Goal: Task Accomplishment & Management: Manage account settings

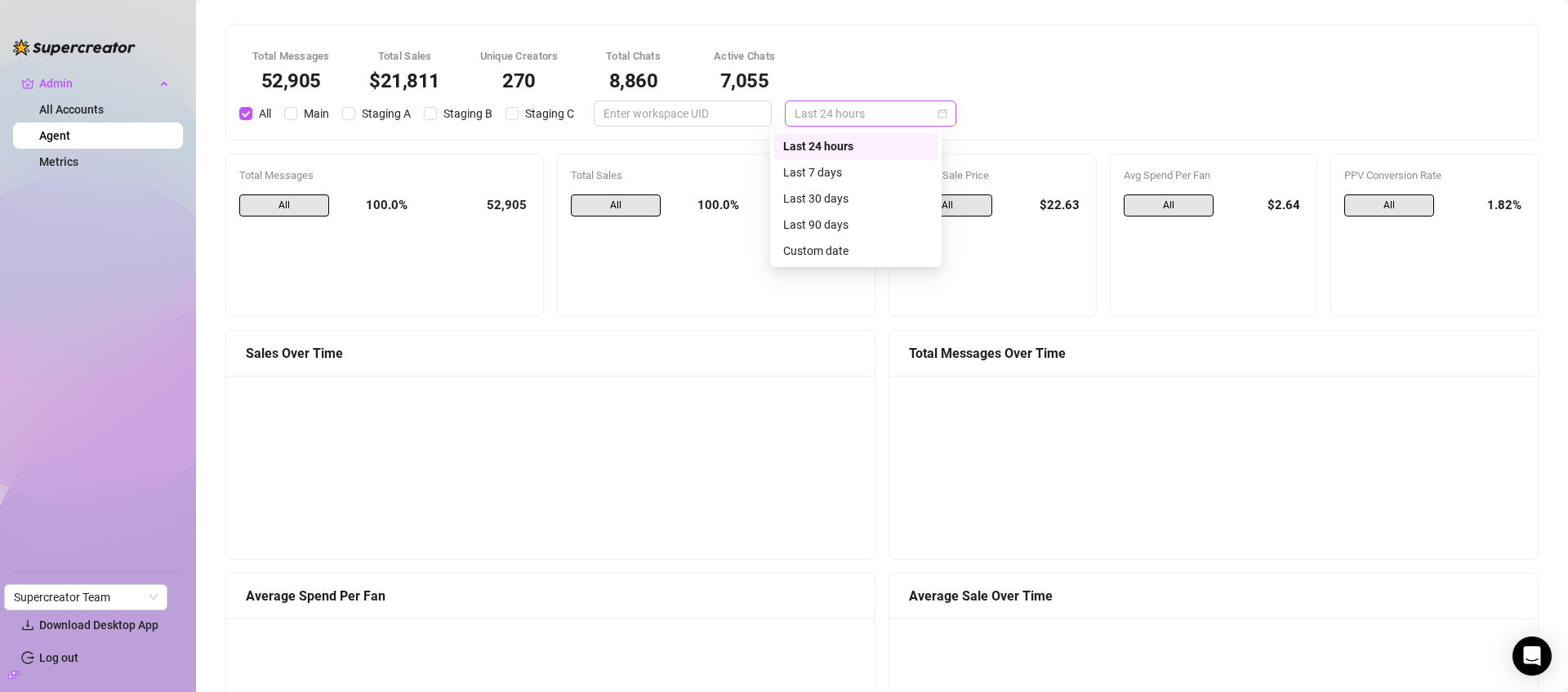
click at [829, 115] on span "Last 24 hours" at bounding box center [870, 114] width 152 height 25
click at [872, 167] on div "Last 7 days" at bounding box center [856, 172] width 145 height 18
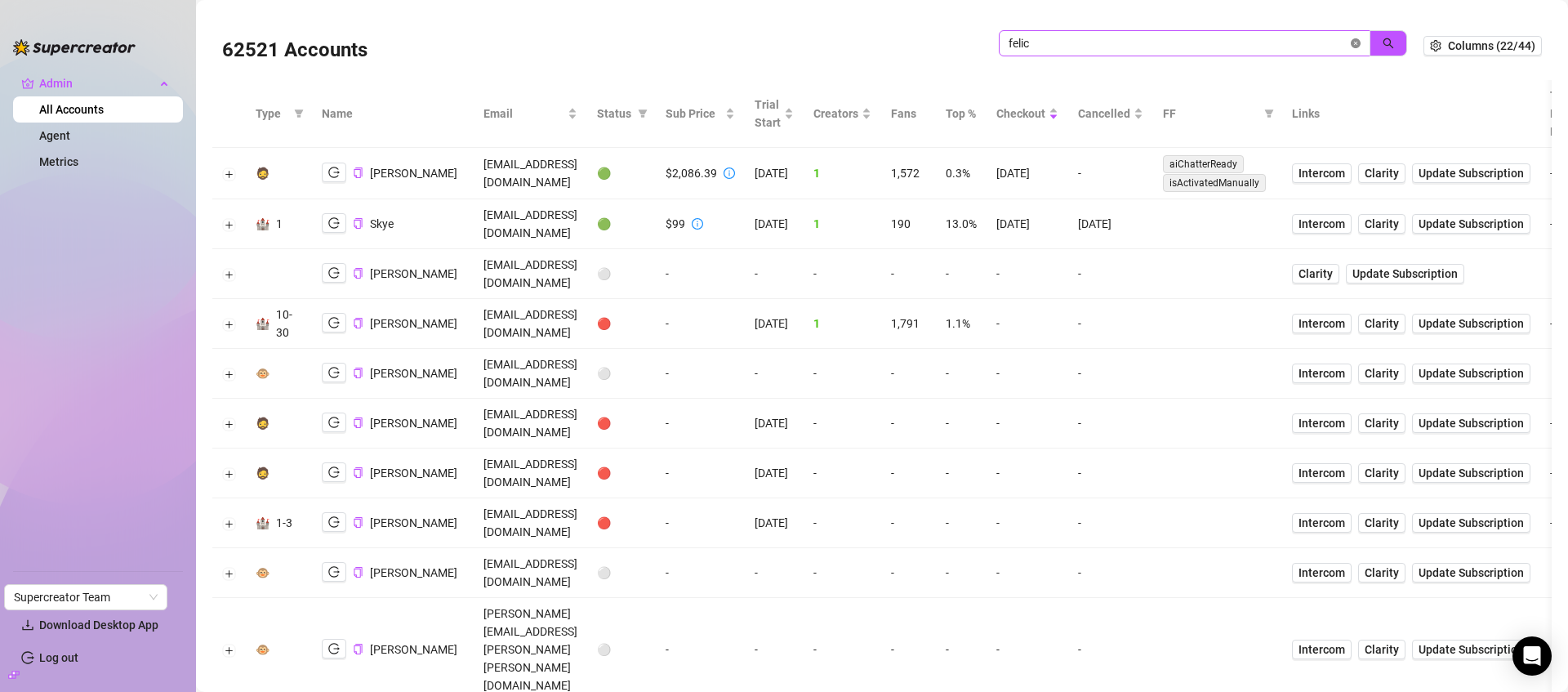
click at [1351, 39] on icon "close-circle" at bounding box center [1356, 43] width 10 height 10
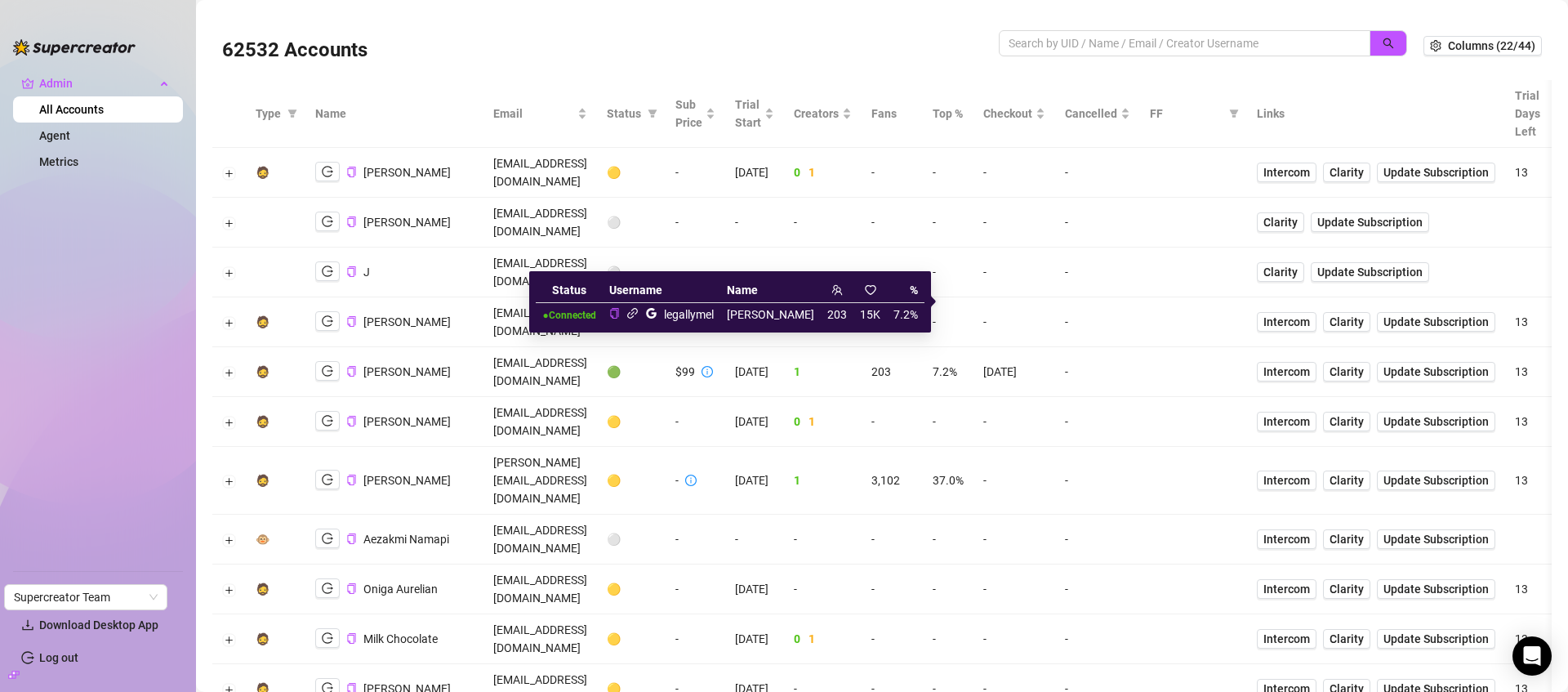
click at [638, 316] on icon "link" at bounding box center [632, 313] width 11 height 11
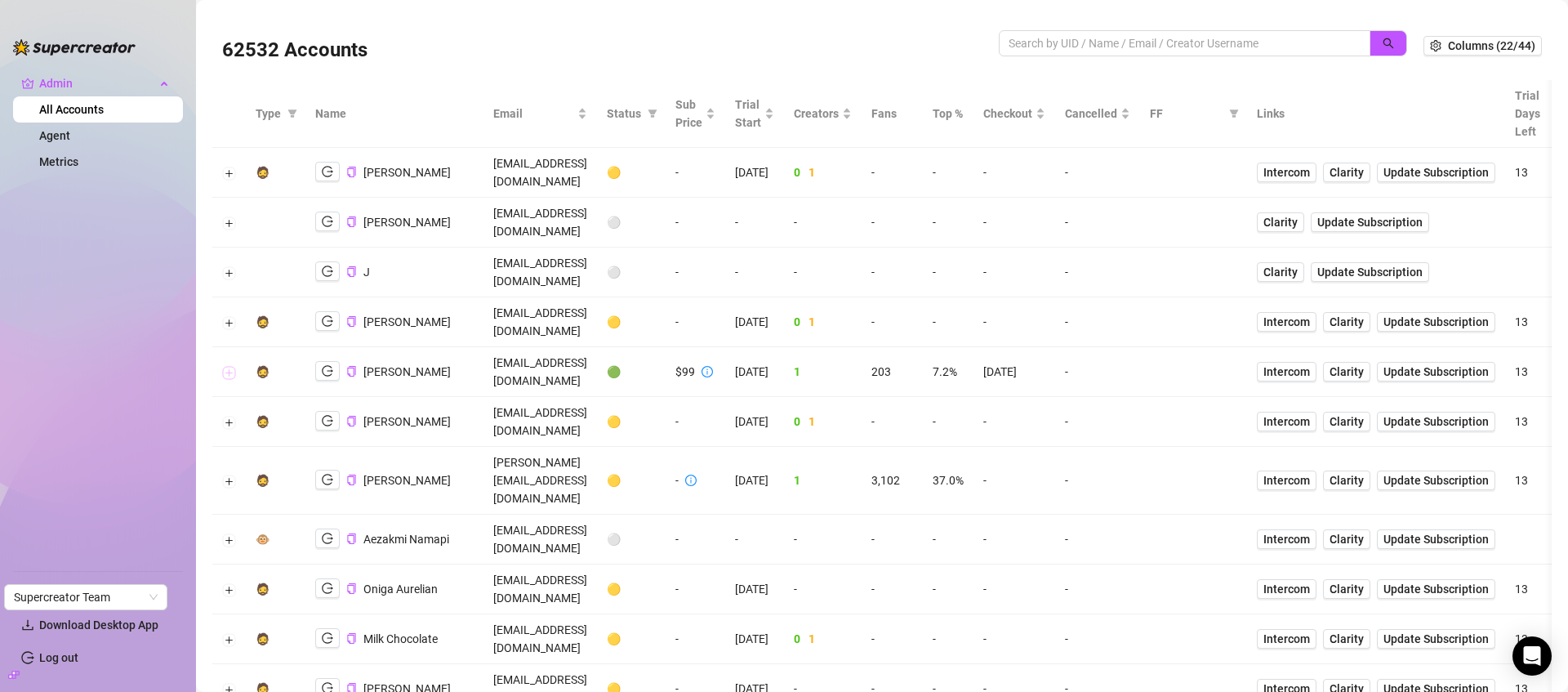
click at [231, 366] on button "Expand row" at bounding box center [229, 373] width 13 height 13
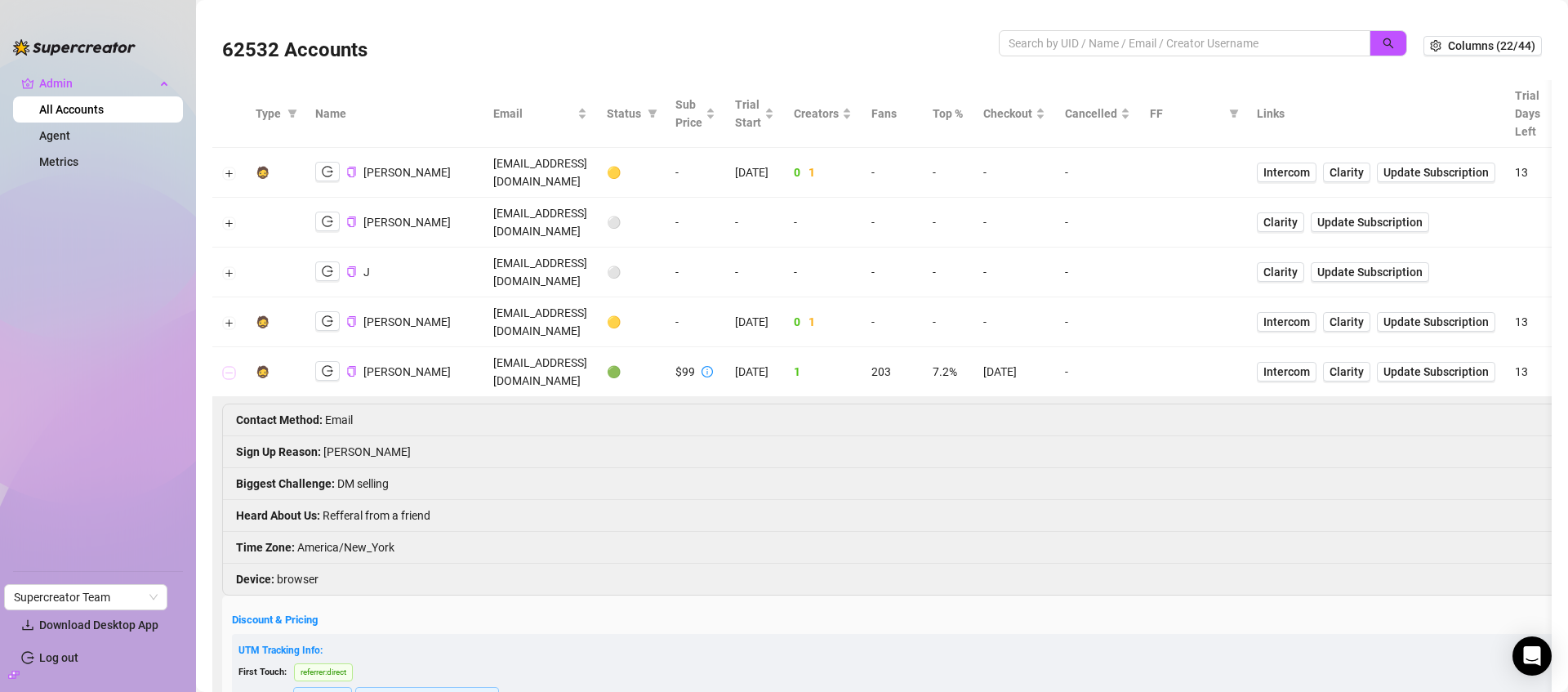
click at [231, 366] on button "Collapse row" at bounding box center [229, 373] width 13 height 13
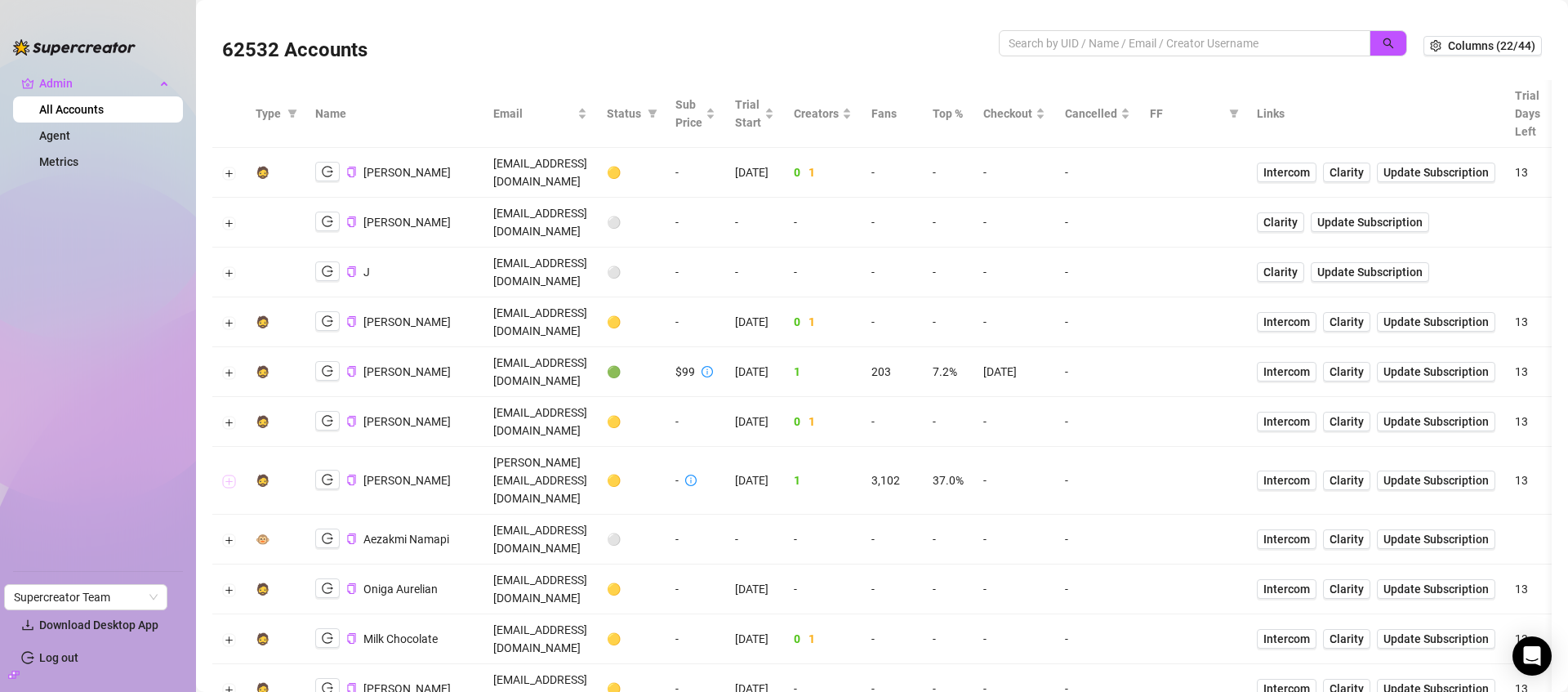
click at [227, 474] on button "Expand row" at bounding box center [229, 481] width 13 height 13
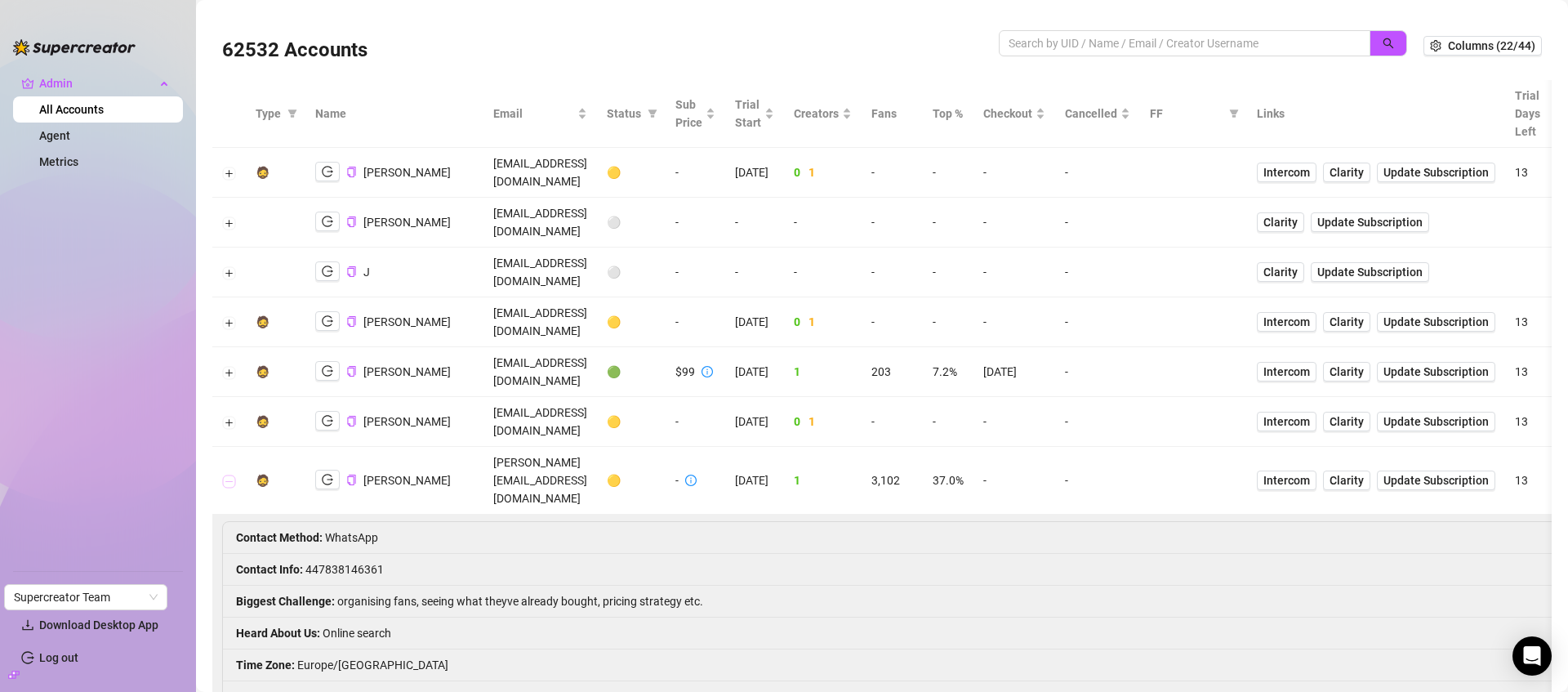
click at [227, 474] on button "Collapse row" at bounding box center [229, 481] width 13 height 13
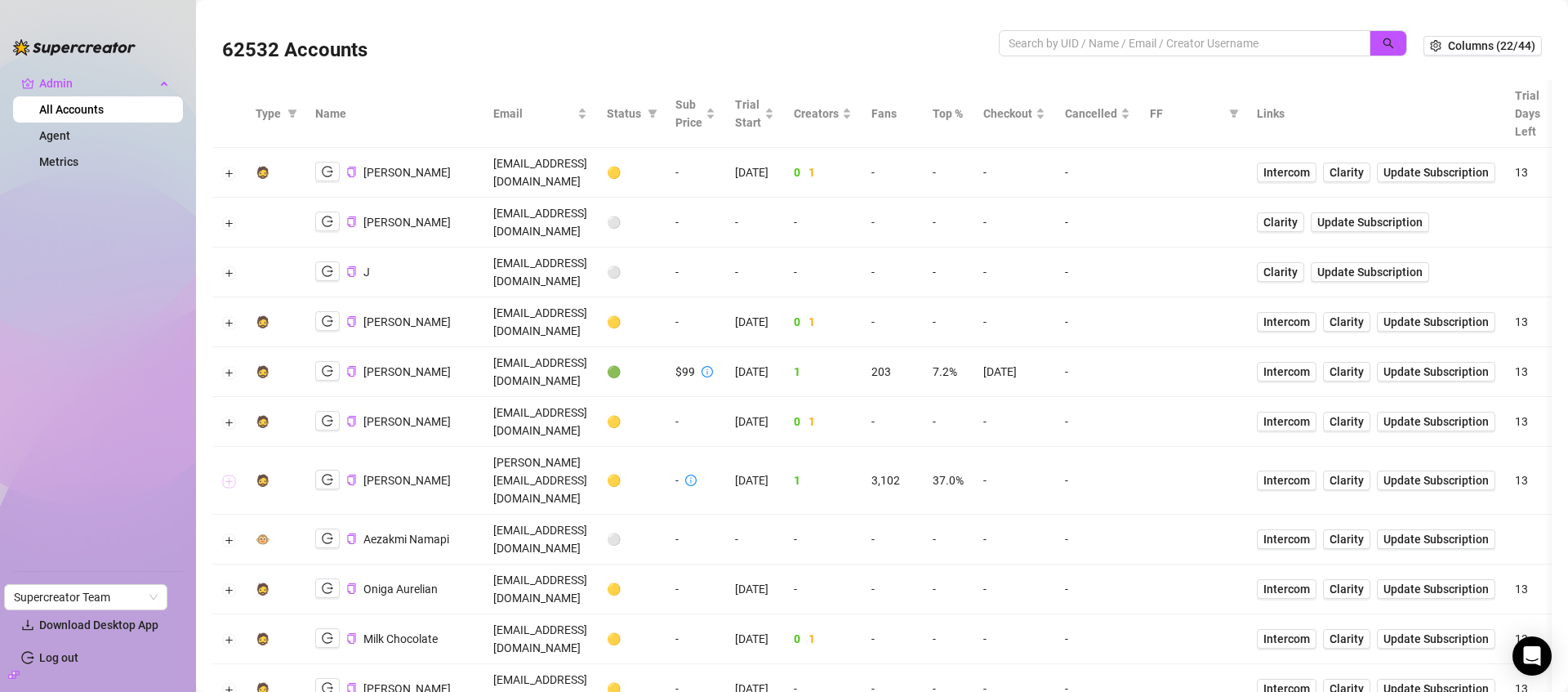
click at [227, 474] on button "Expand row" at bounding box center [229, 481] width 13 height 13
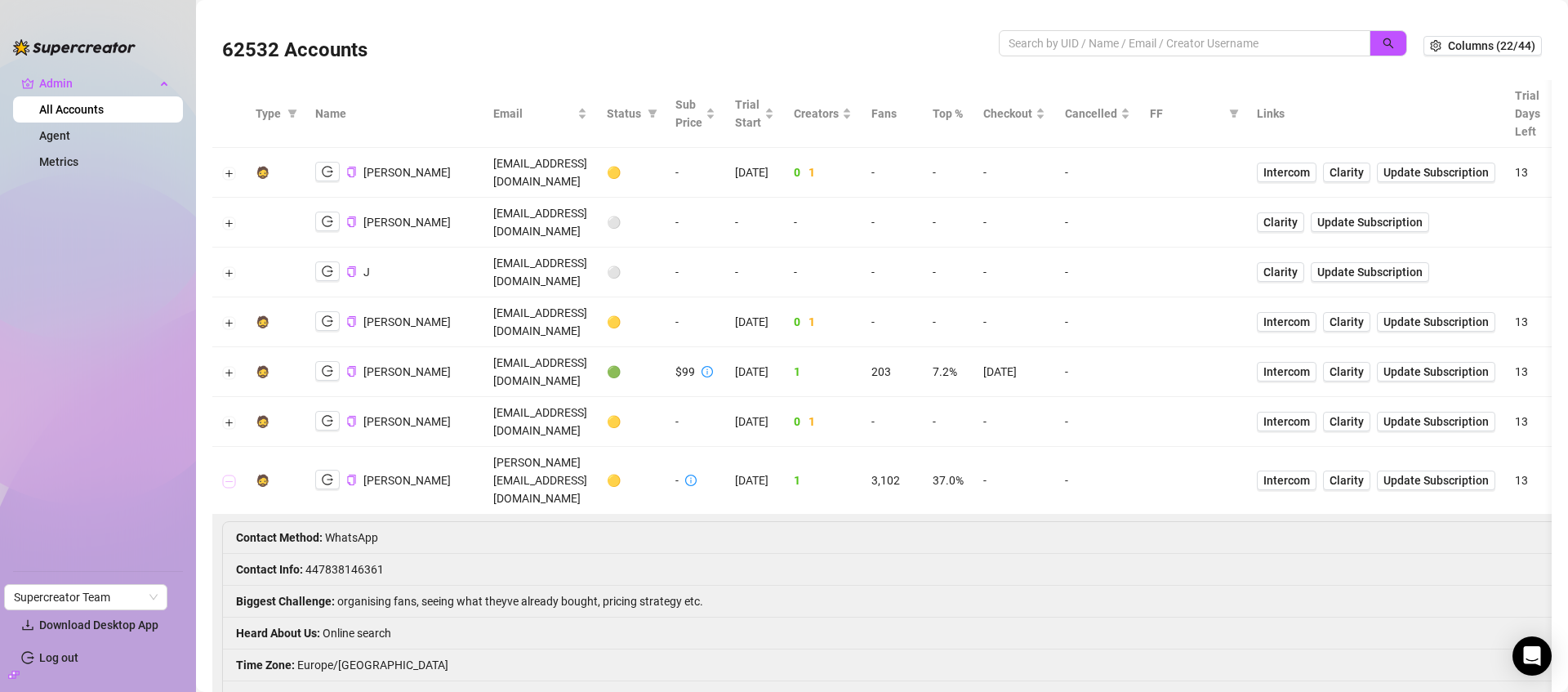
click at [227, 474] on button "Collapse row" at bounding box center [229, 481] width 13 height 13
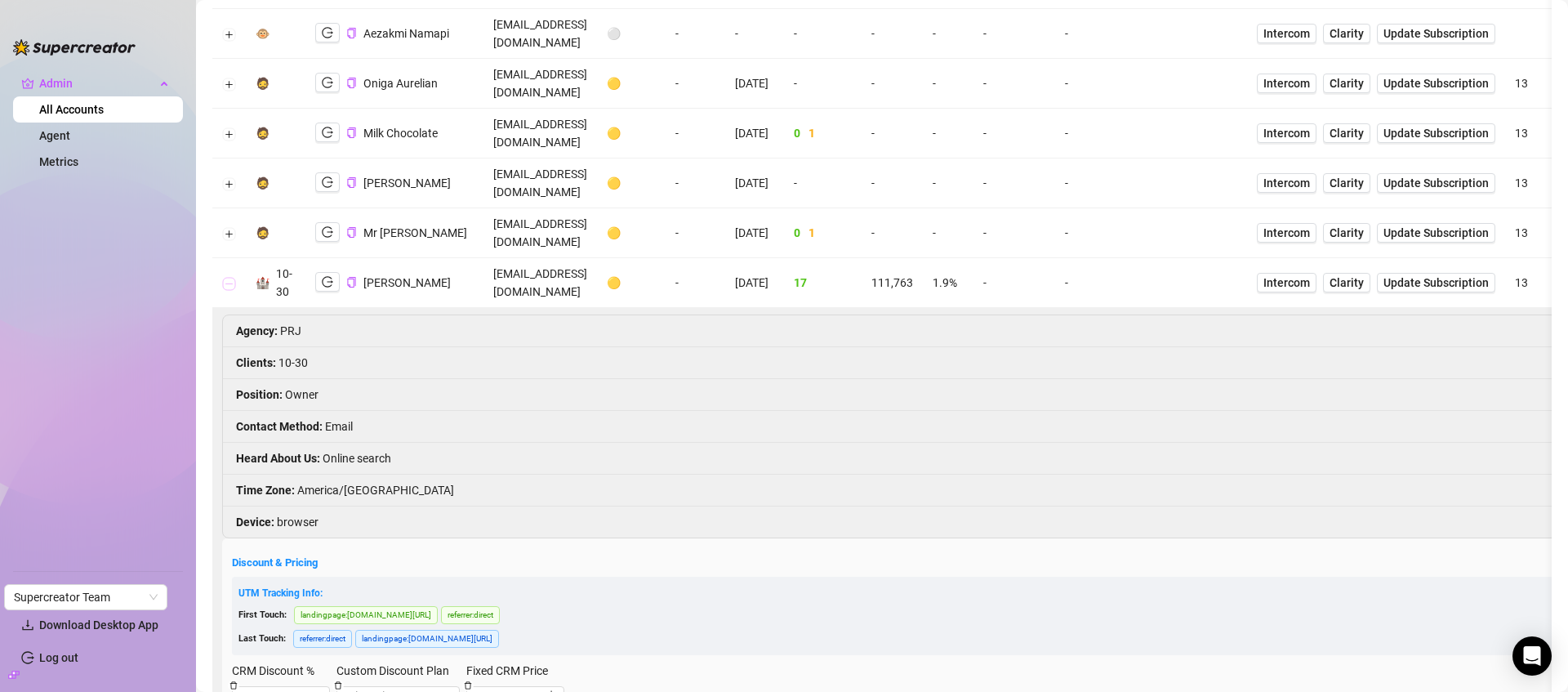
scroll to position [480, 0]
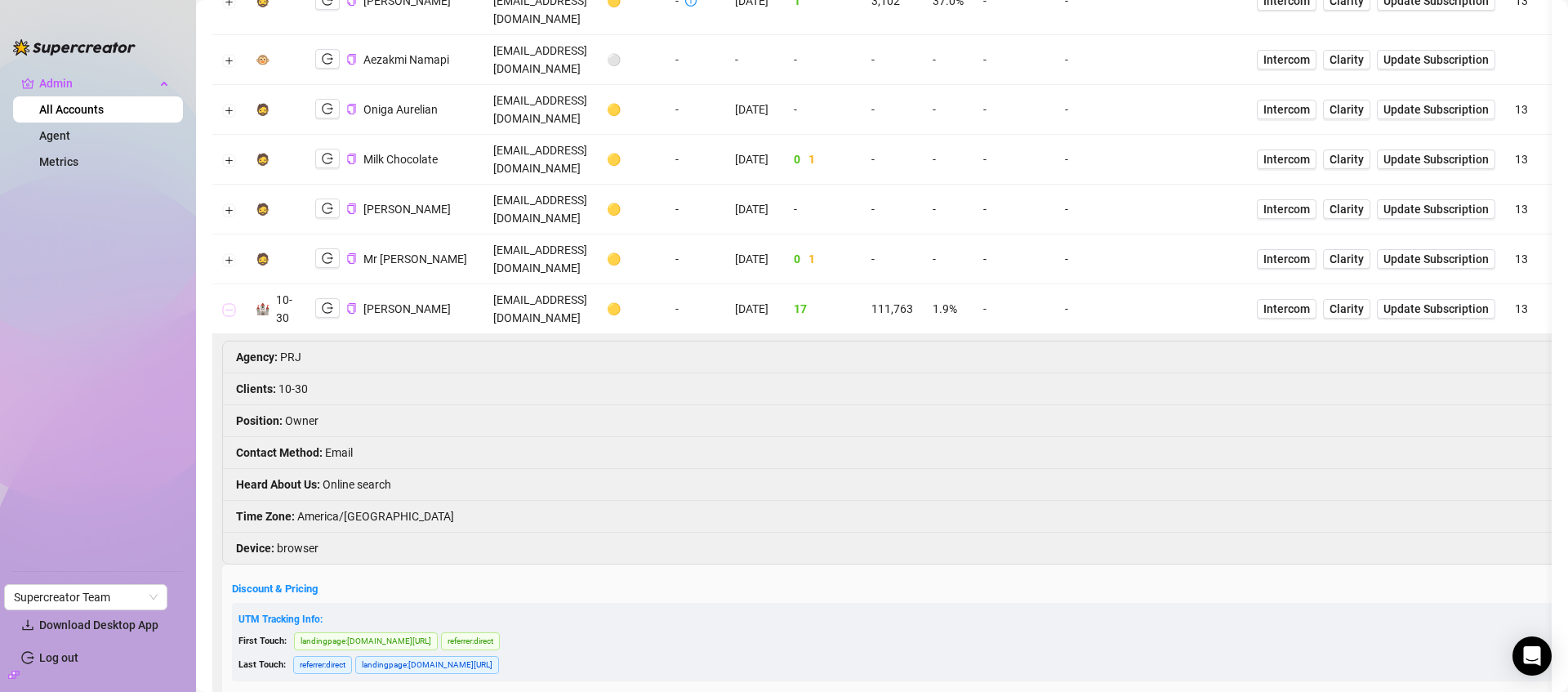
click at [233, 303] on button "Collapse row" at bounding box center [229, 310] width 13 height 13
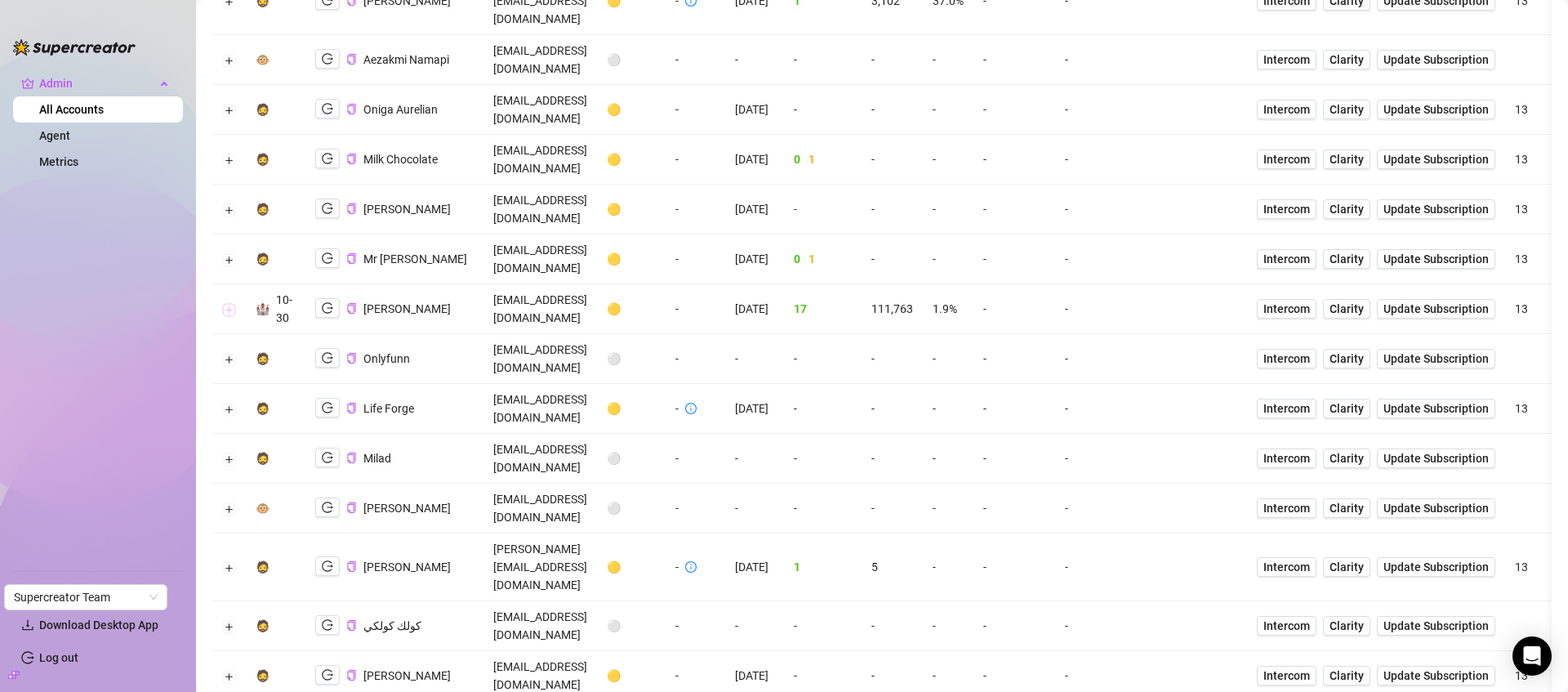
scroll to position [0, 0]
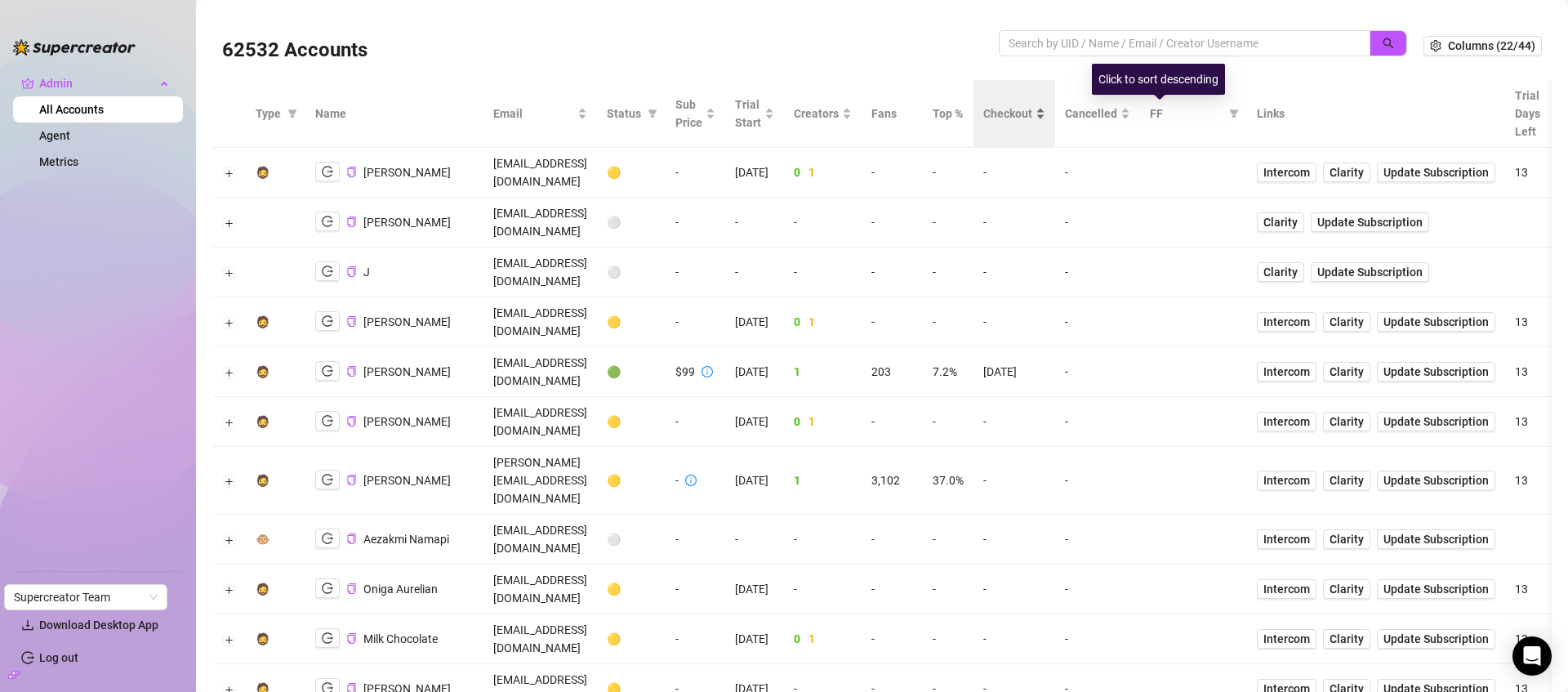
click at [1033, 109] on span "Checkout" at bounding box center [1008, 113] width 49 height 18
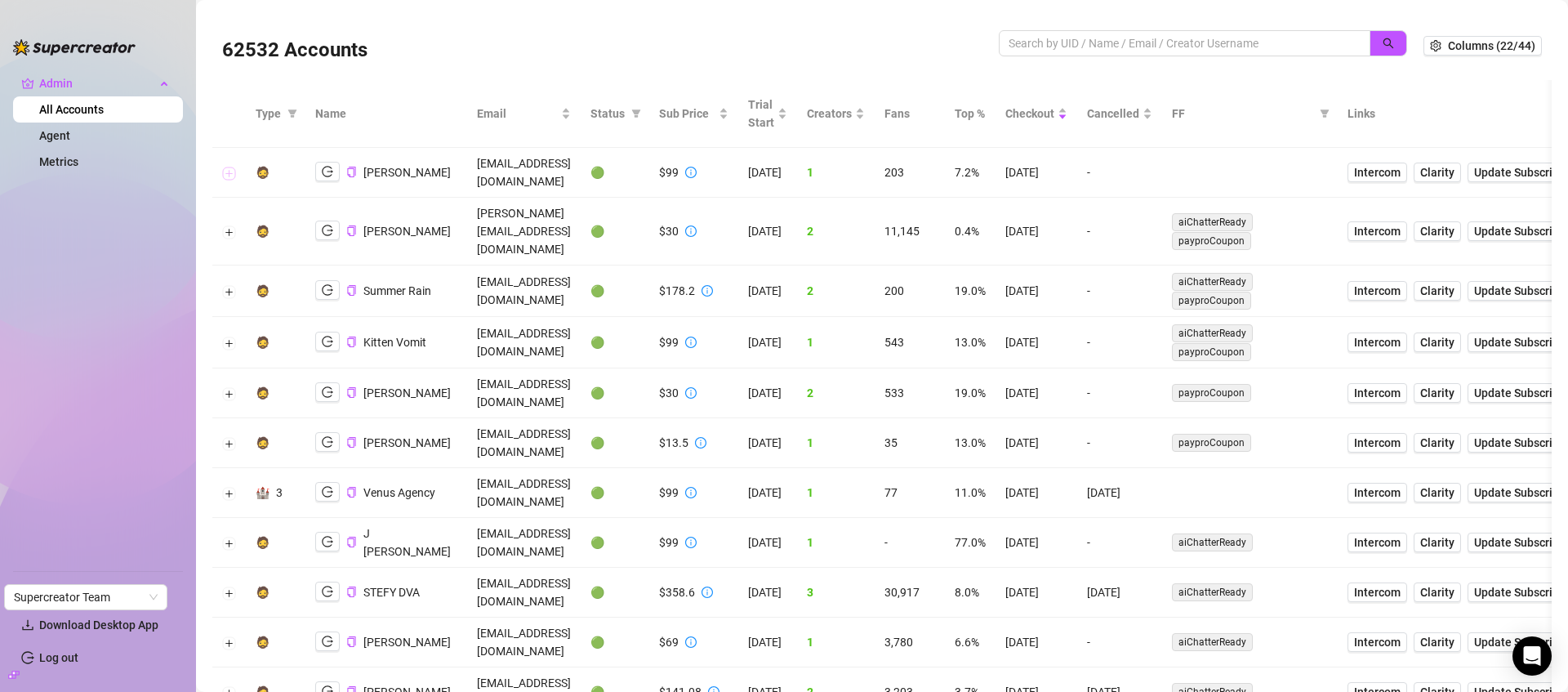
click at [229, 166] on button "Expand row" at bounding box center [229, 173] width 13 height 13
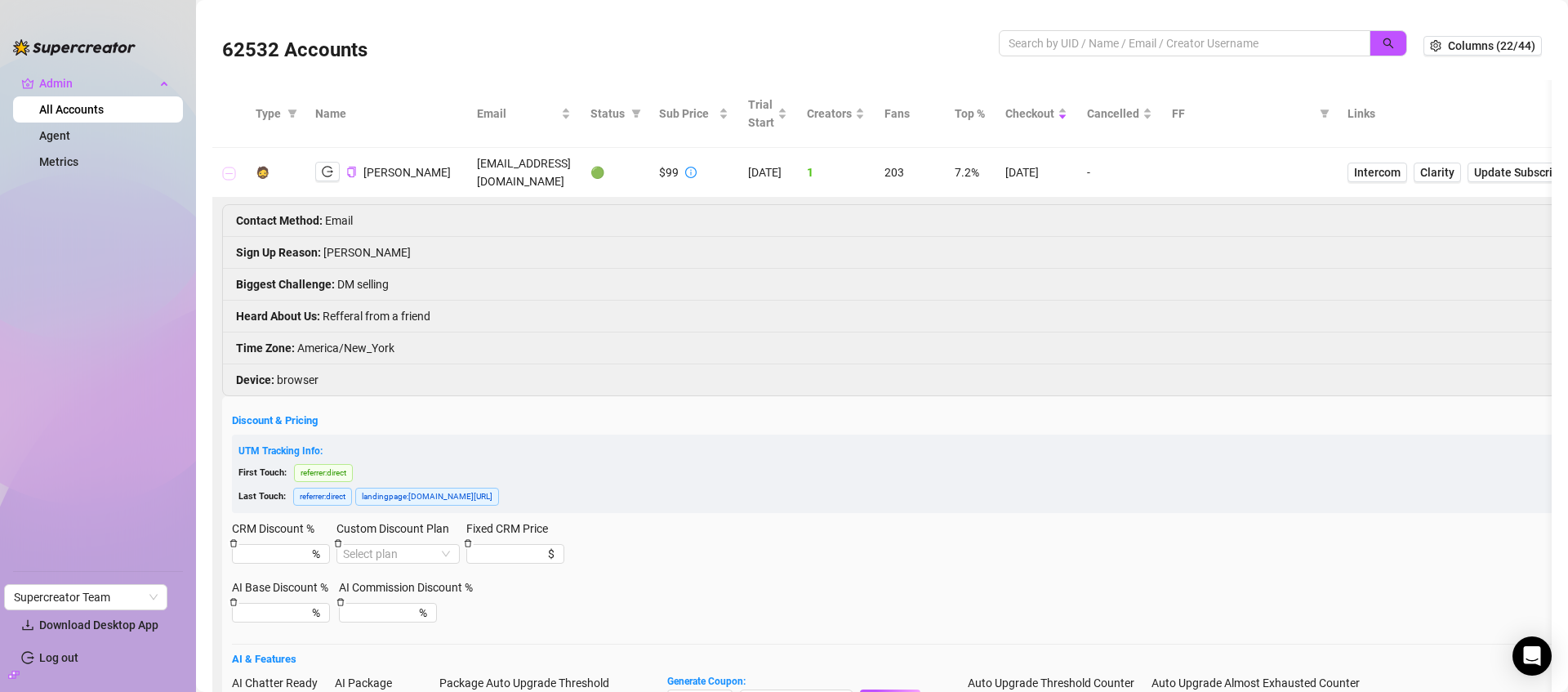
click at [229, 166] on button "Collapse row" at bounding box center [229, 173] width 13 height 13
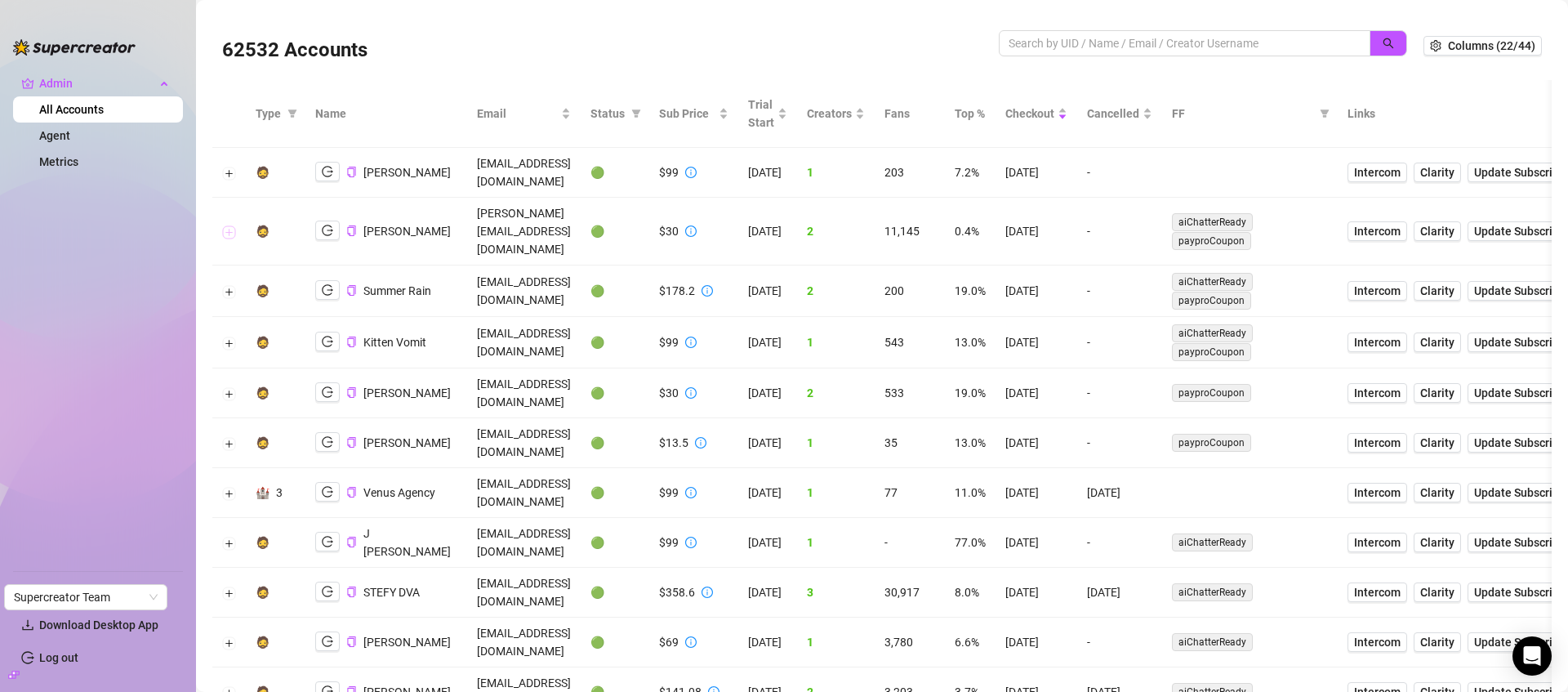
click at [233, 226] on button "Expand row" at bounding box center [229, 232] width 13 height 13
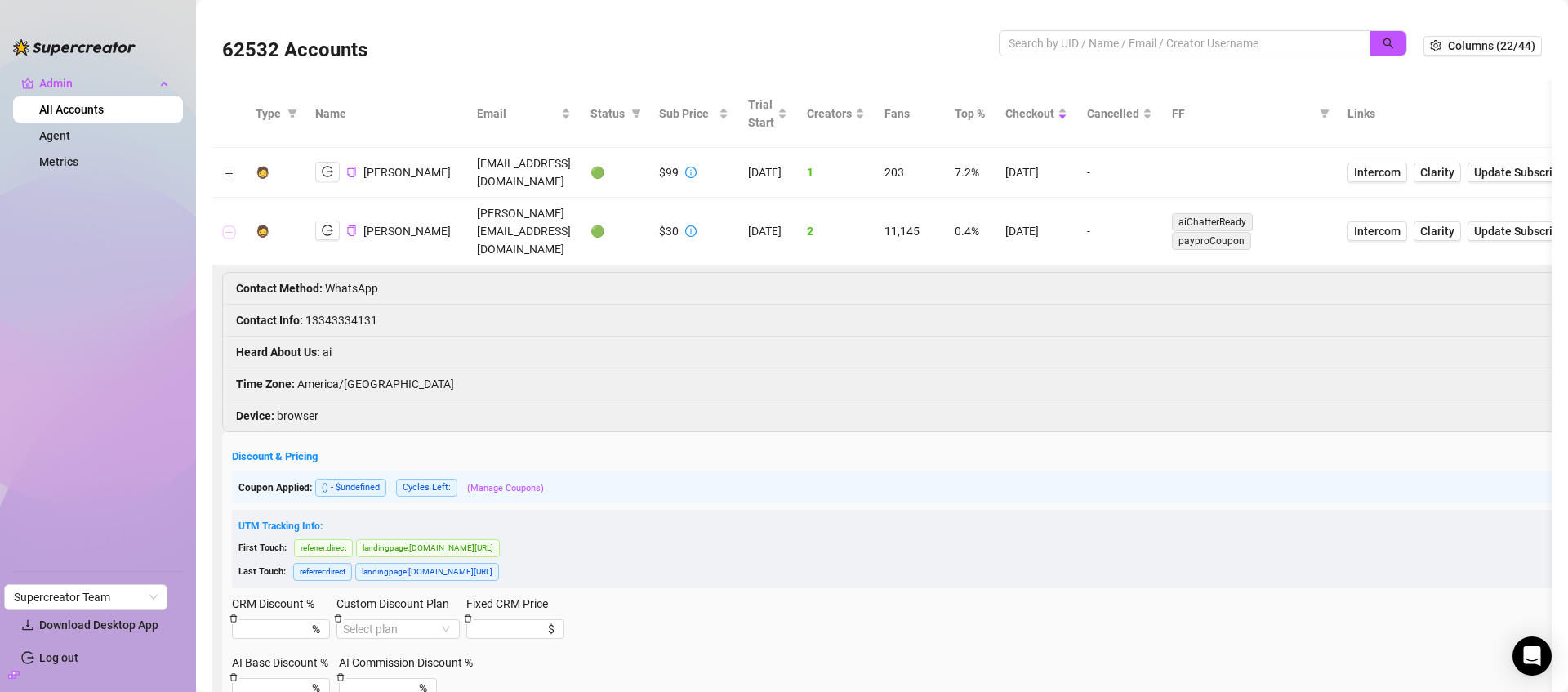
click at [233, 226] on button "Collapse row" at bounding box center [229, 232] width 13 height 13
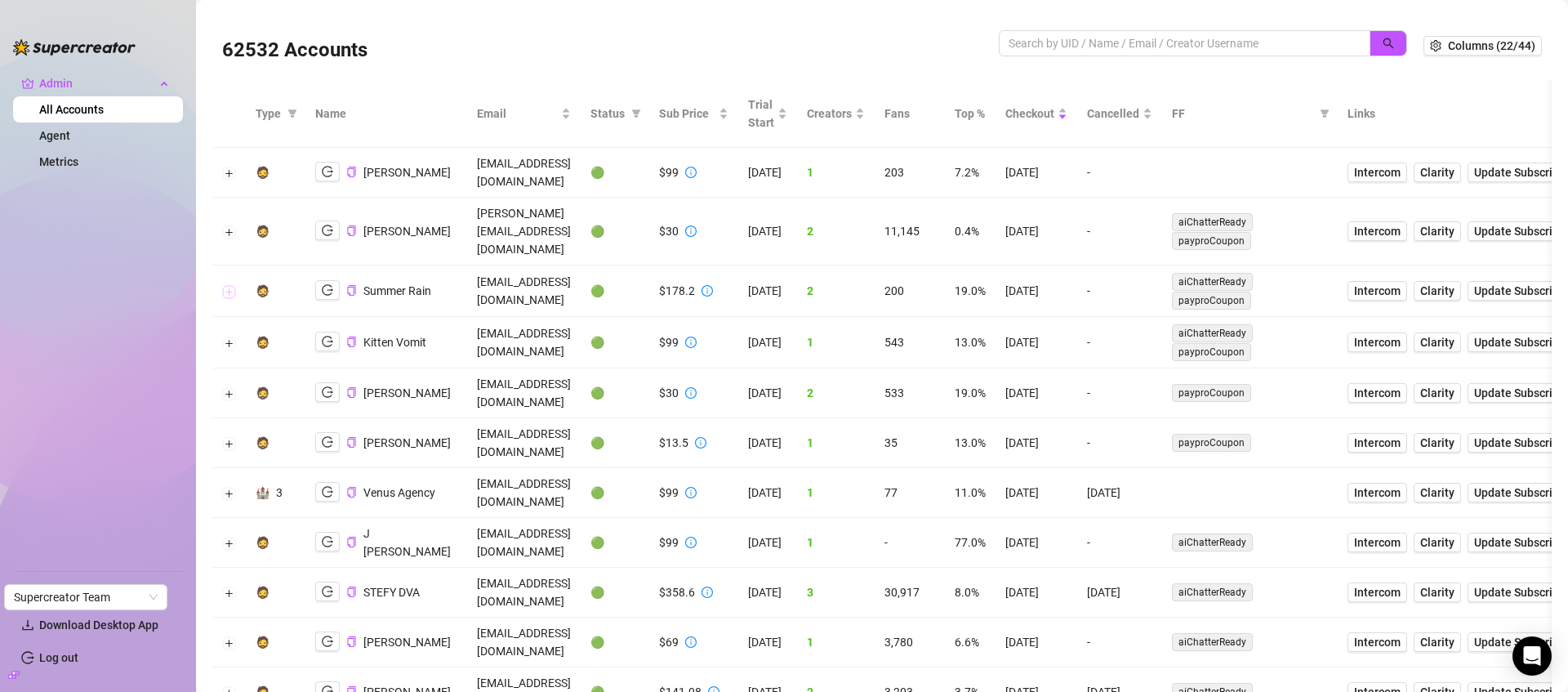
click at [233, 285] on button "Expand row" at bounding box center [229, 292] width 13 height 13
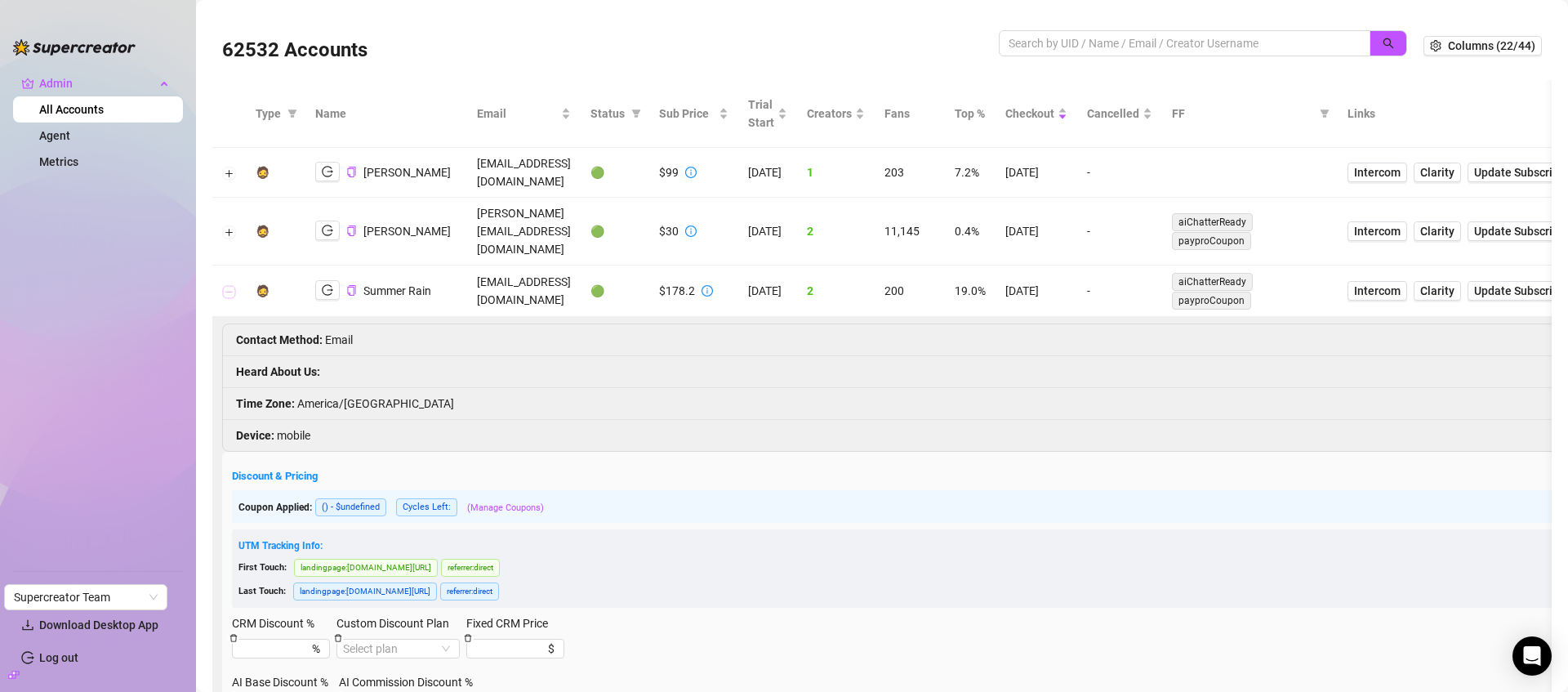
click at [233, 285] on button "Collapse row" at bounding box center [229, 292] width 13 height 13
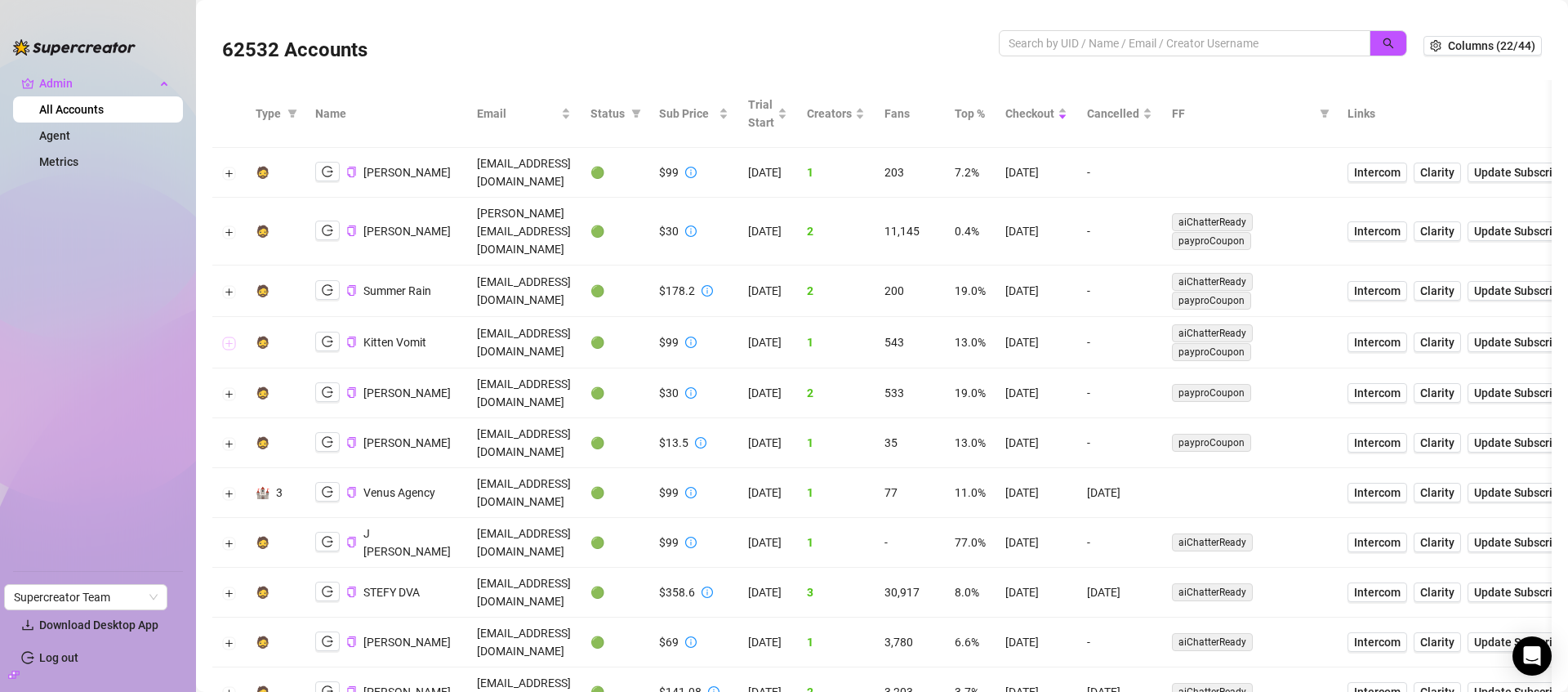
click at [229, 336] on button "Expand row" at bounding box center [229, 343] width 13 height 13
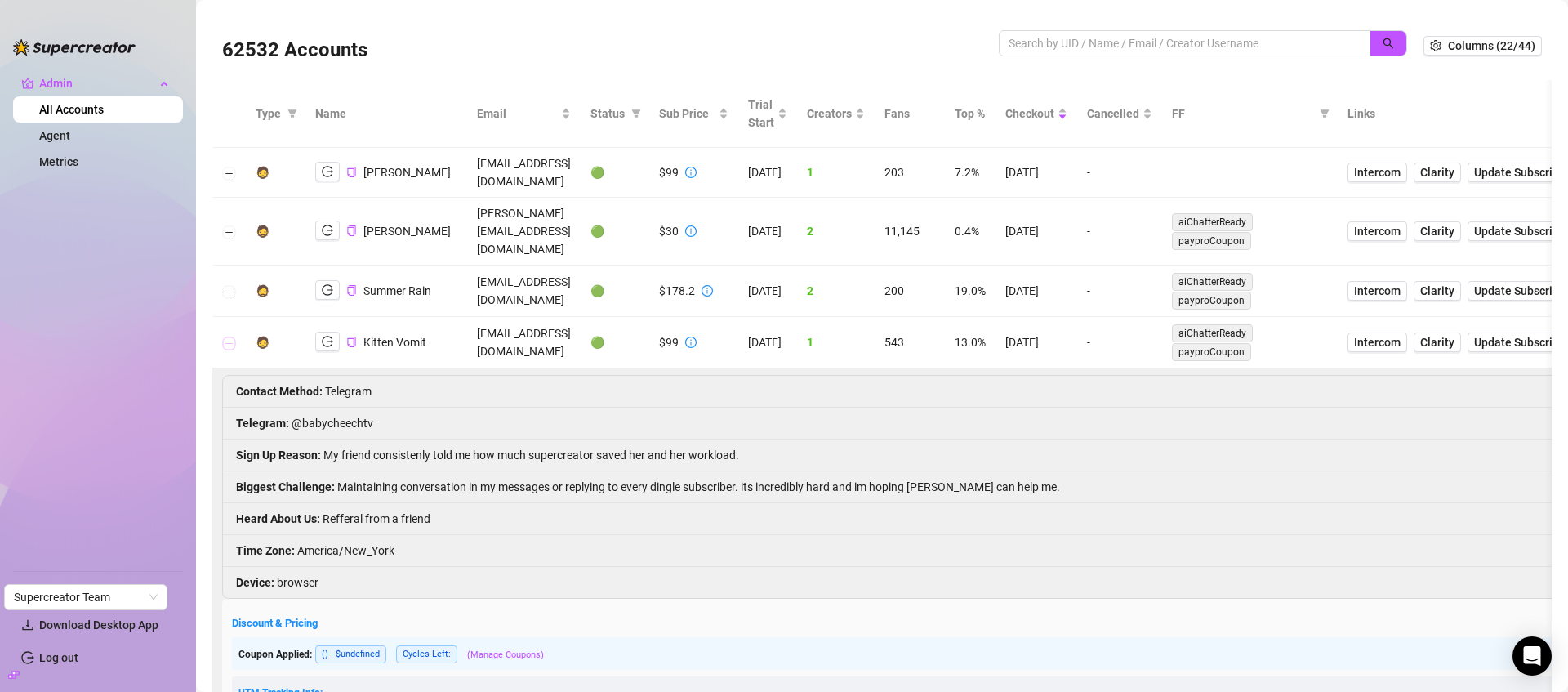
click at [231, 336] on button "Collapse row" at bounding box center [229, 343] width 13 height 13
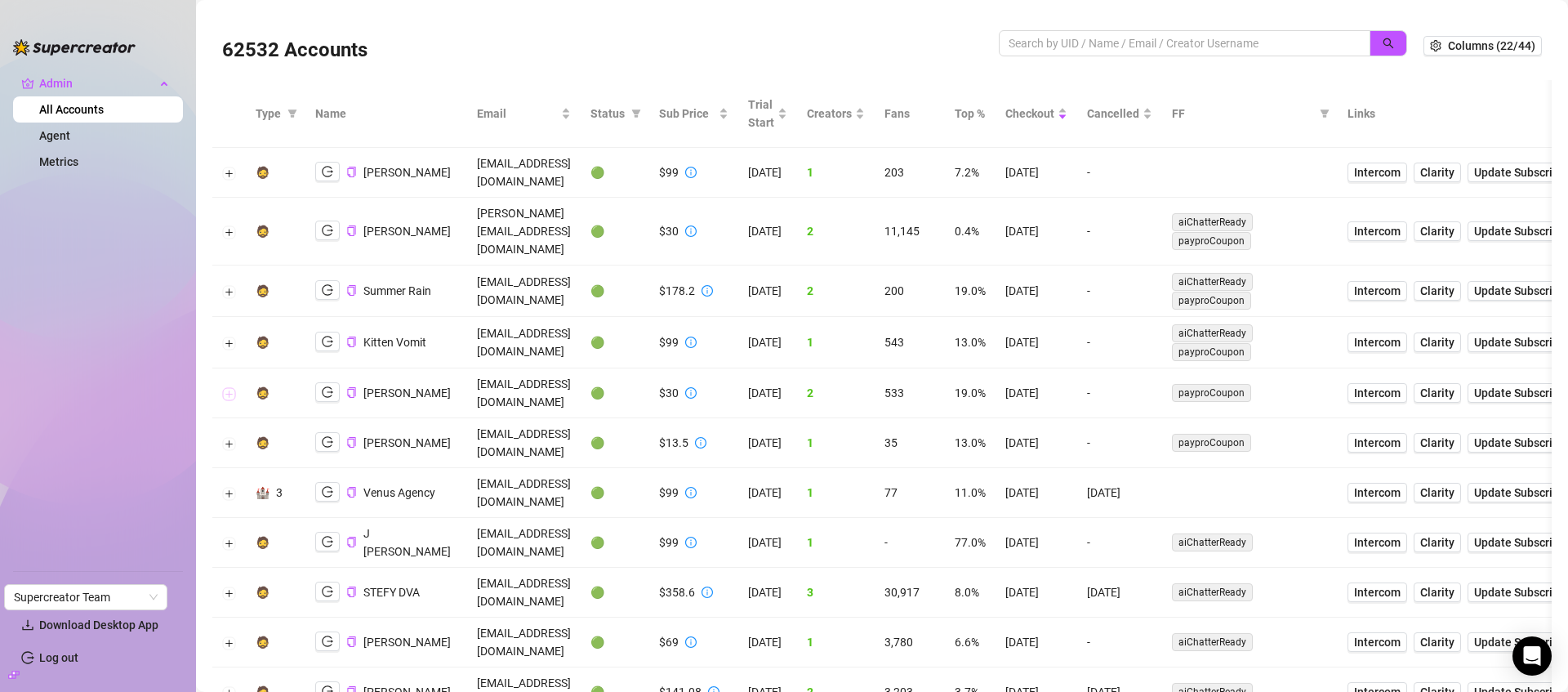
click at [228, 387] on button "Expand row" at bounding box center [229, 394] width 13 height 13
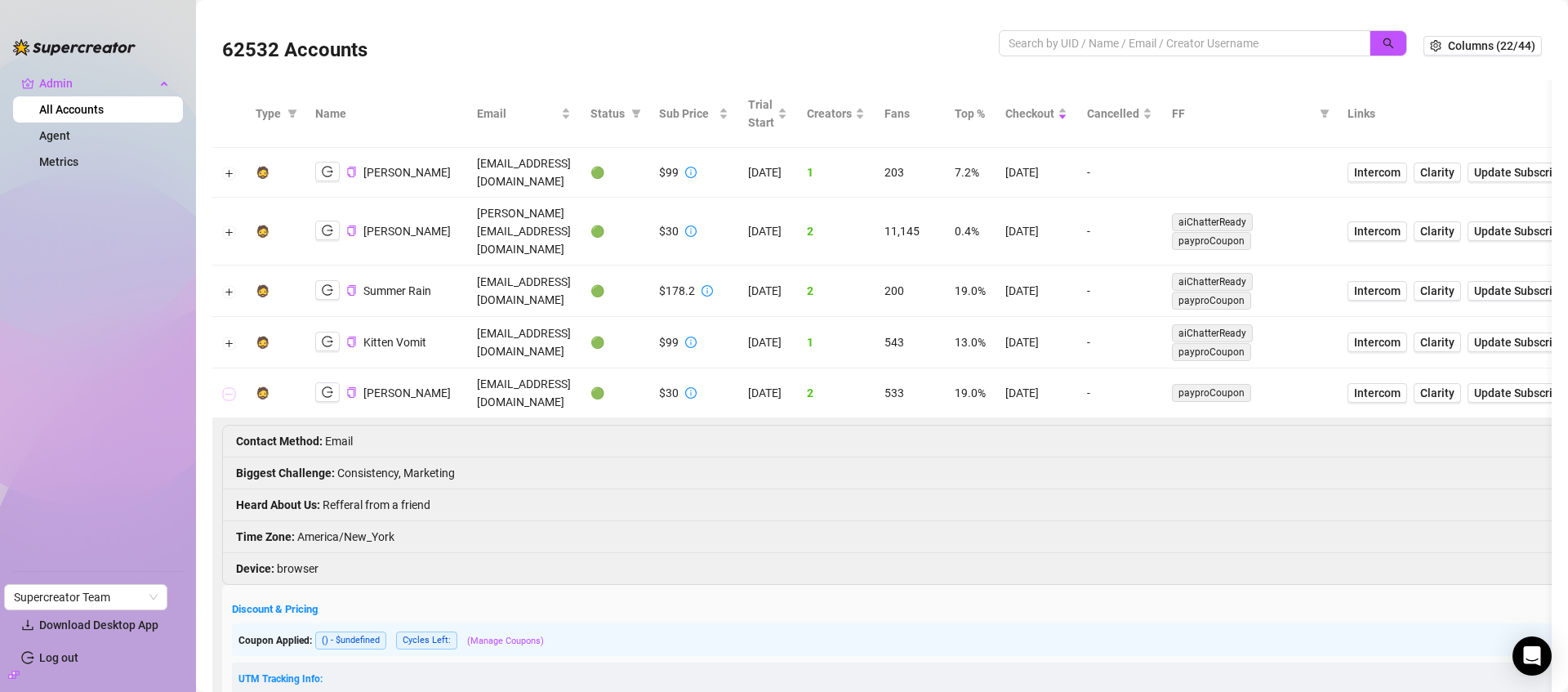
click at [228, 387] on button "Collapse row" at bounding box center [229, 394] width 13 height 13
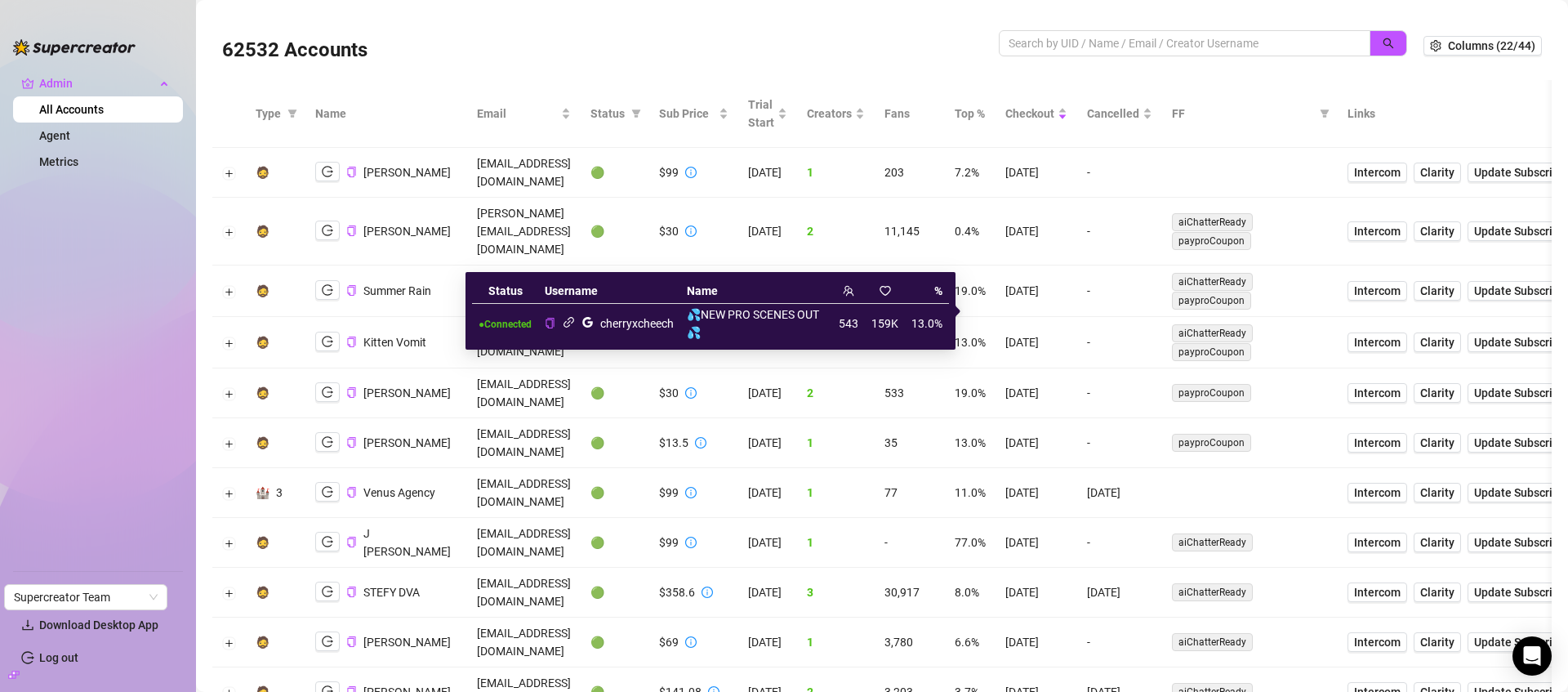
click at [569, 322] on icon "link" at bounding box center [569, 322] width 12 height 12
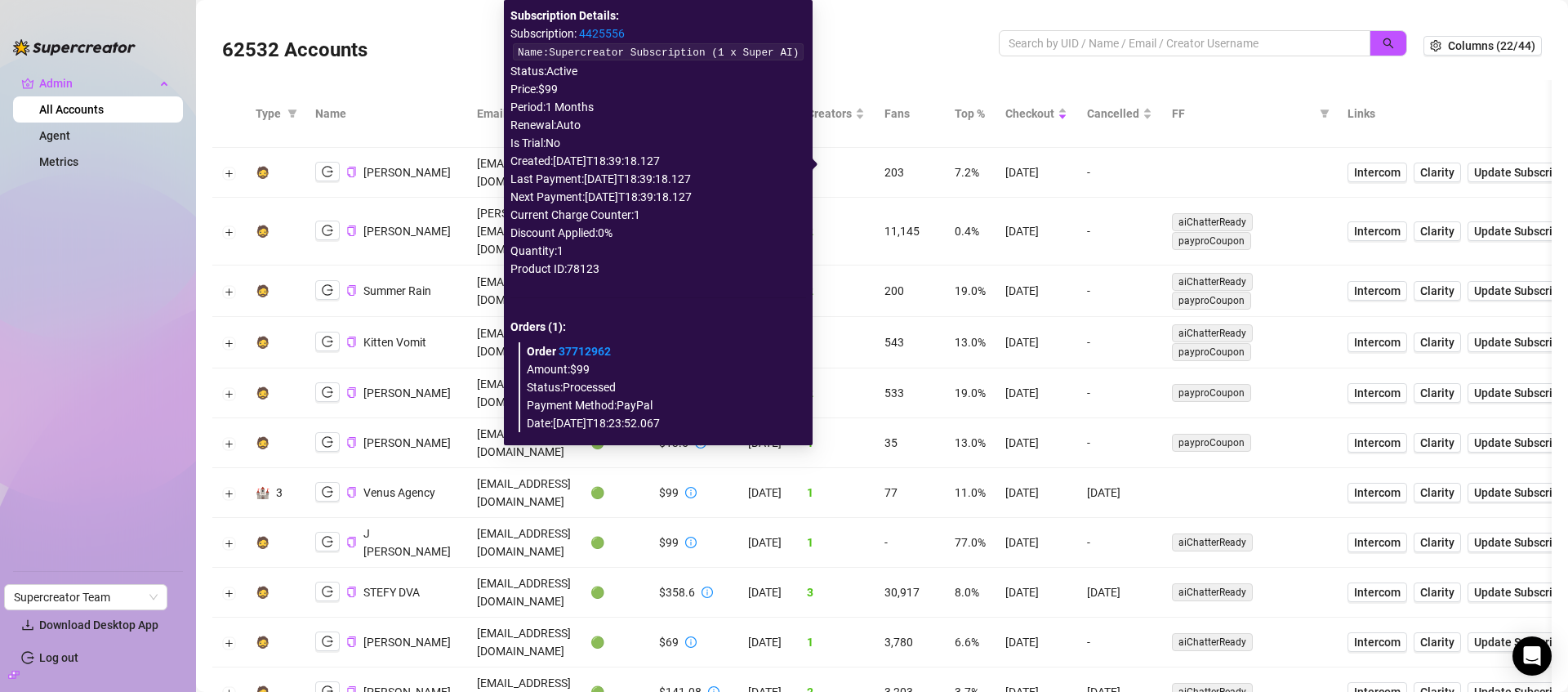
click at [592, 34] on link "4425556" at bounding box center [602, 33] width 46 height 13
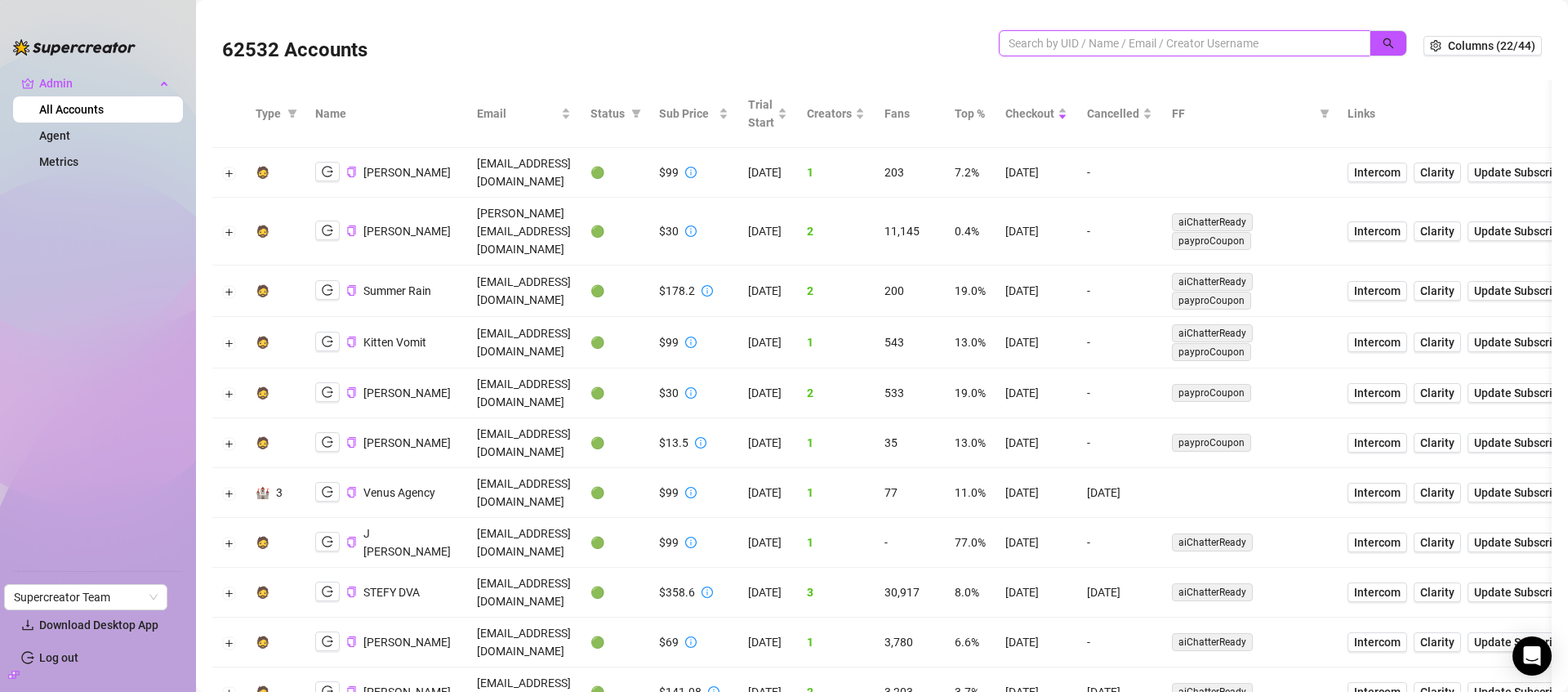
click at [1204, 44] on input "search" at bounding box center [1178, 43] width 339 height 18
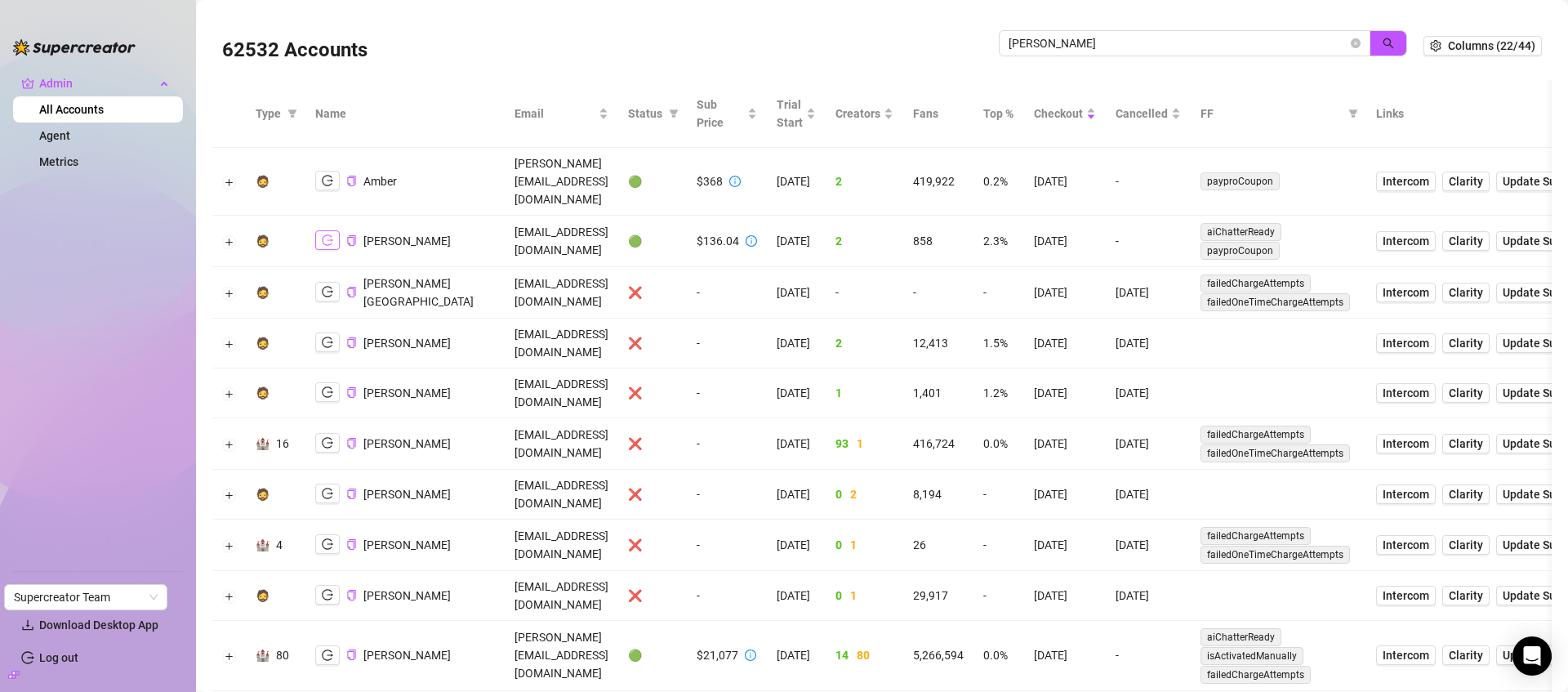
click at [325, 234] on icon "logout" at bounding box center [328, 240] width 11 height 11
click at [1120, 49] on input "holl" at bounding box center [1178, 43] width 339 height 18
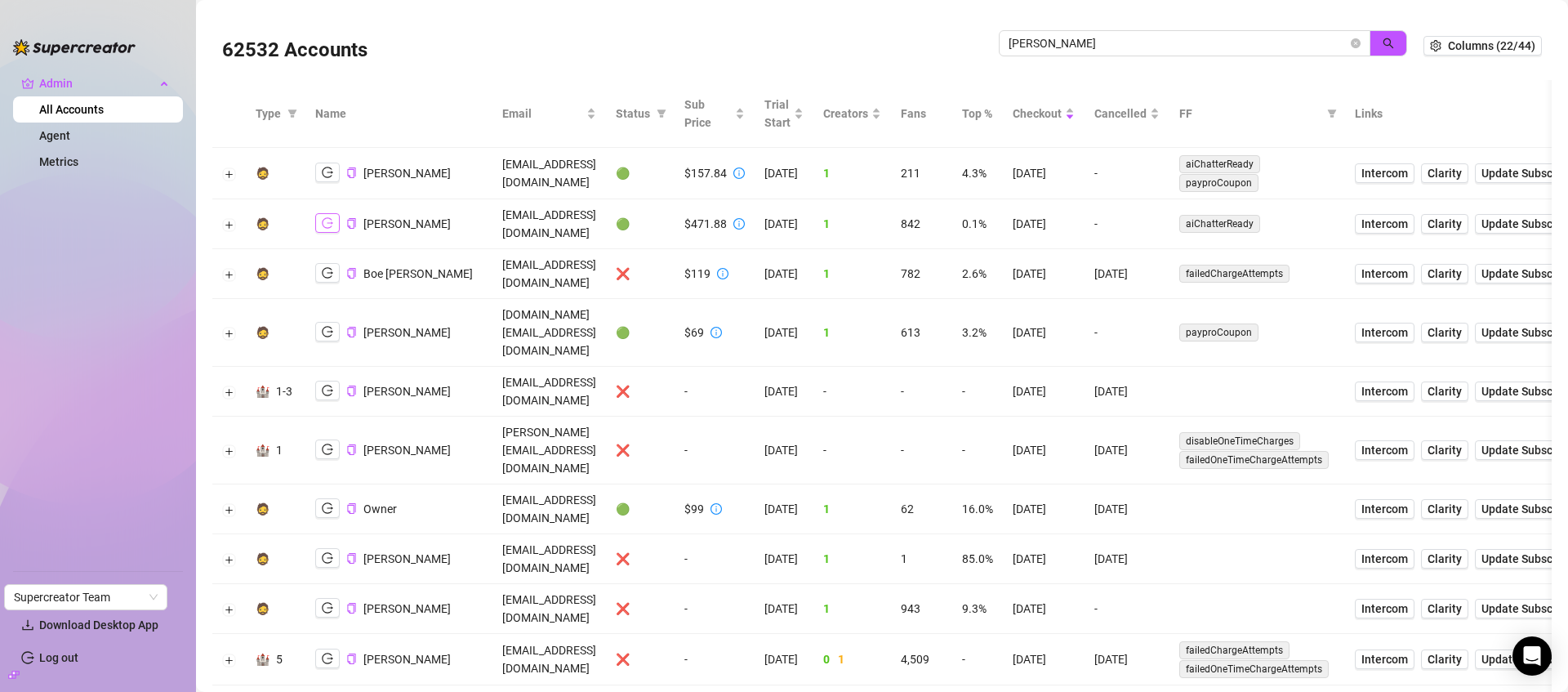
click at [321, 216] on button "button" at bounding box center [328, 223] width 25 height 20
click at [1131, 37] on input "ryan" at bounding box center [1178, 43] width 339 height 18
type input "erin"
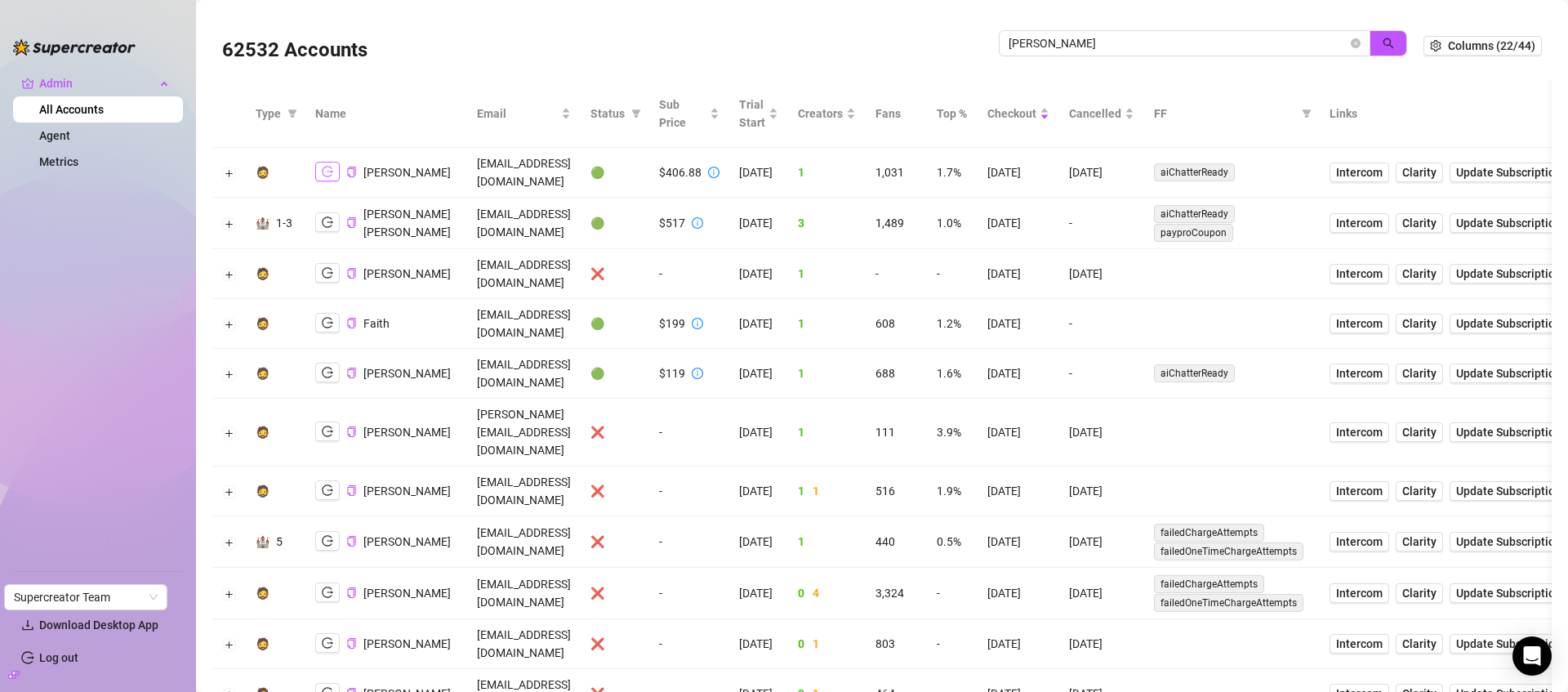
click at [328, 166] on icon "logout" at bounding box center [328, 171] width 11 height 11
click at [327, 165] on icon "logout" at bounding box center [328, 171] width 11 height 11
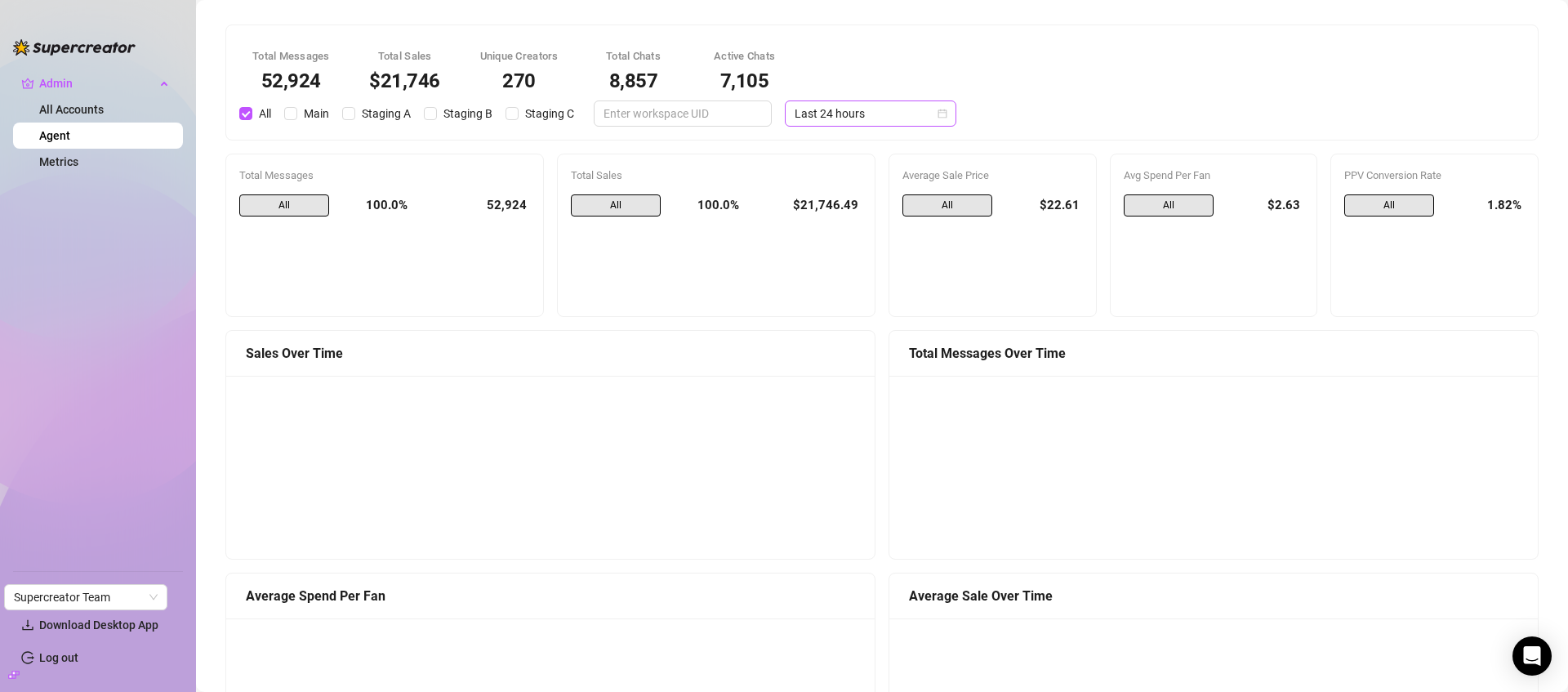
click at [816, 115] on span "Last 24 hours" at bounding box center [870, 114] width 152 height 25
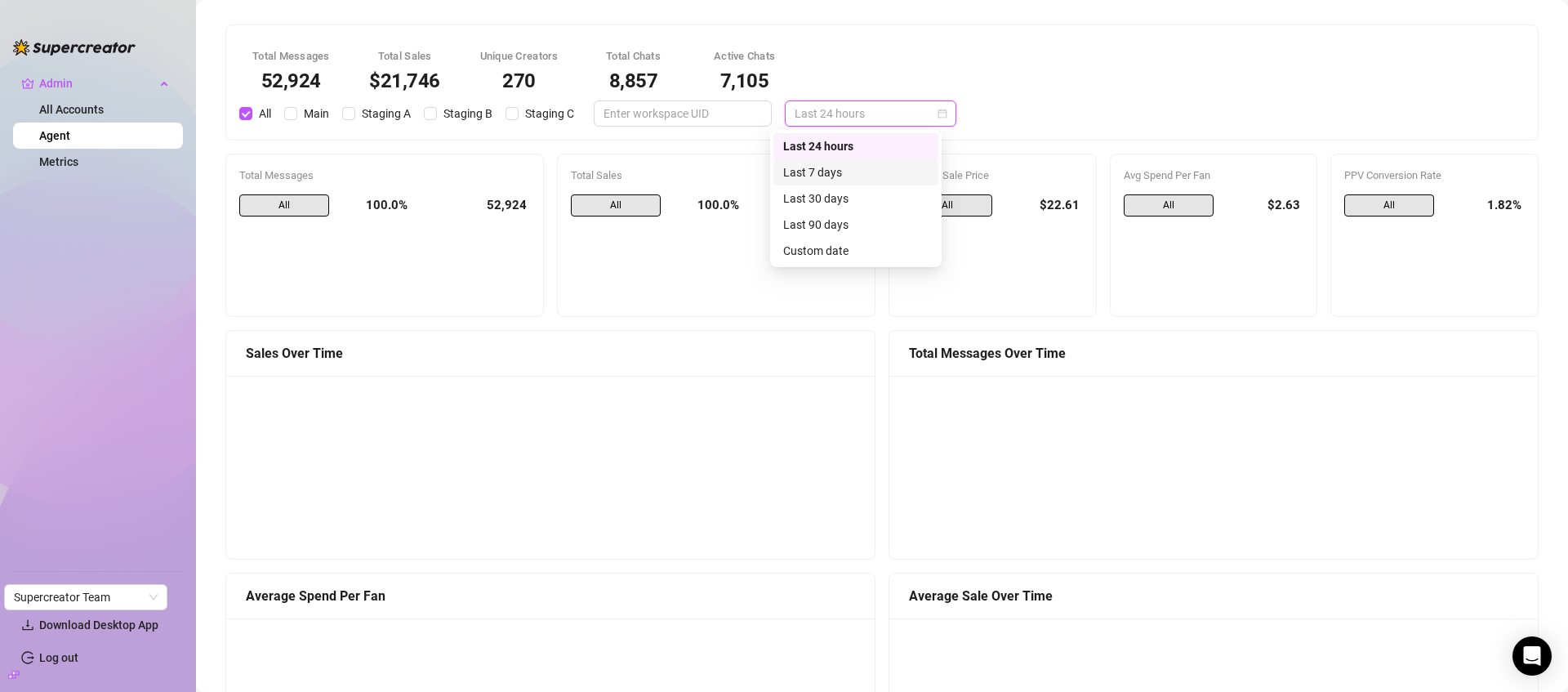
click at [817, 172] on div "Last 7 days" at bounding box center [856, 172] width 145 height 18
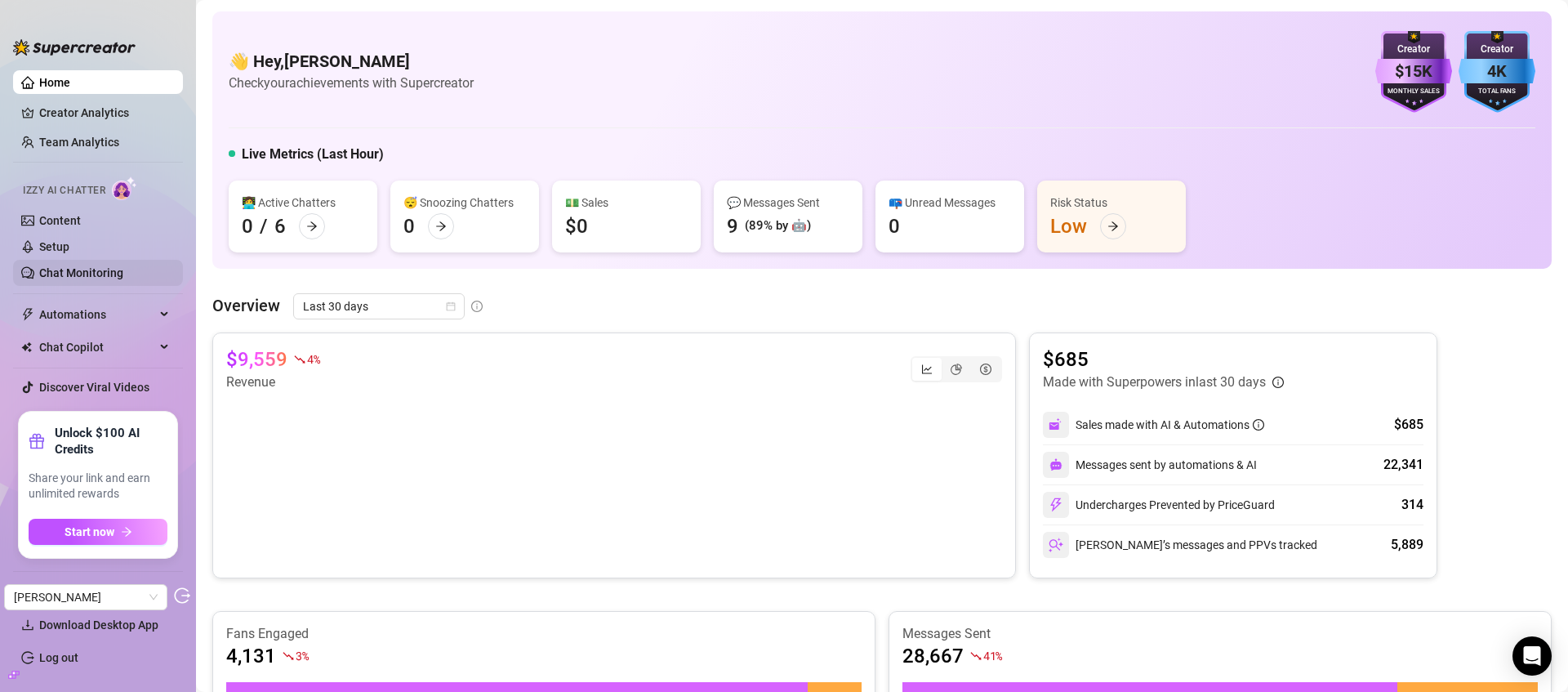
click at [84, 269] on link "Chat Monitoring" at bounding box center [81, 273] width 84 height 13
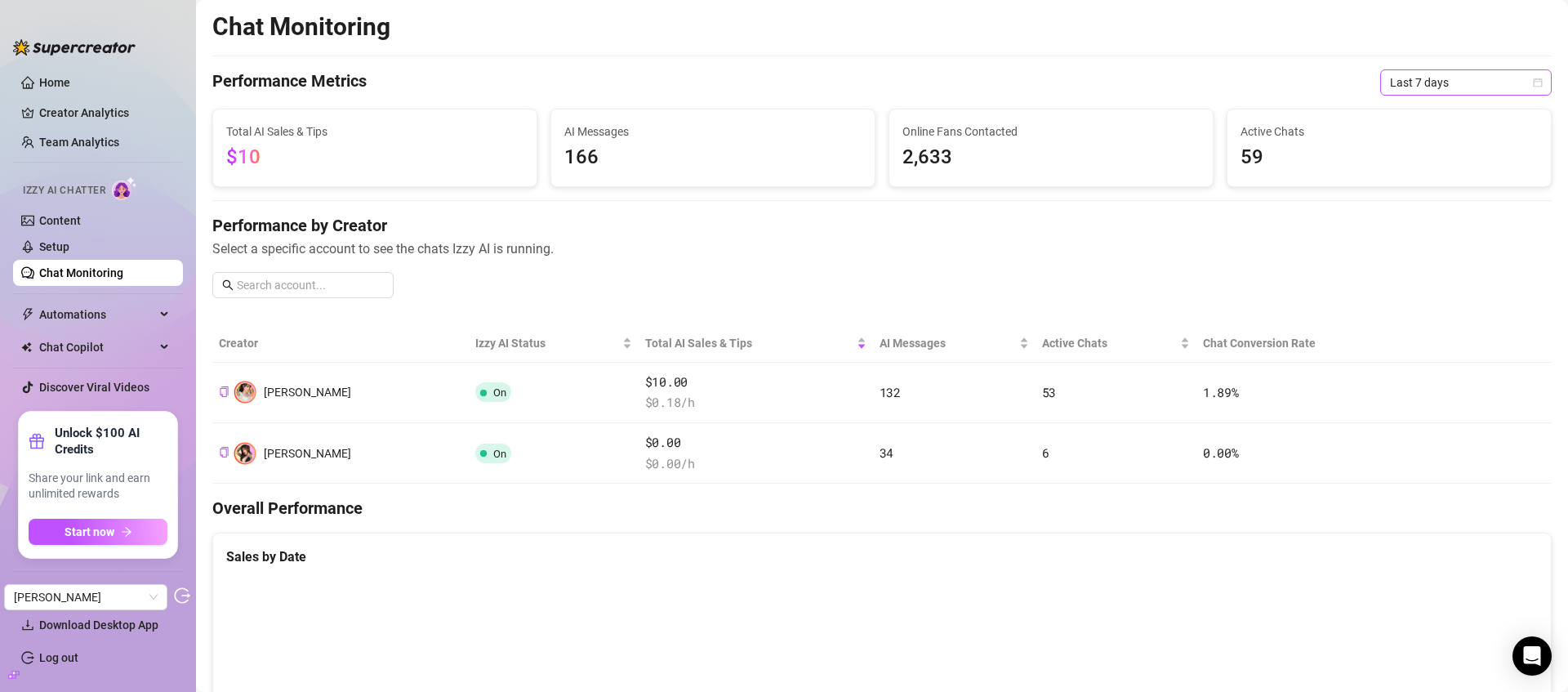
click at [1417, 81] on span "Last 7 days" at bounding box center [1466, 82] width 152 height 25
click at [1426, 161] on div "Last 30 days" at bounding box center [1454, 167] width 145 height 18
click at [69, 222] on link "Content" at bounding box center [60, 221] width 42 height 13
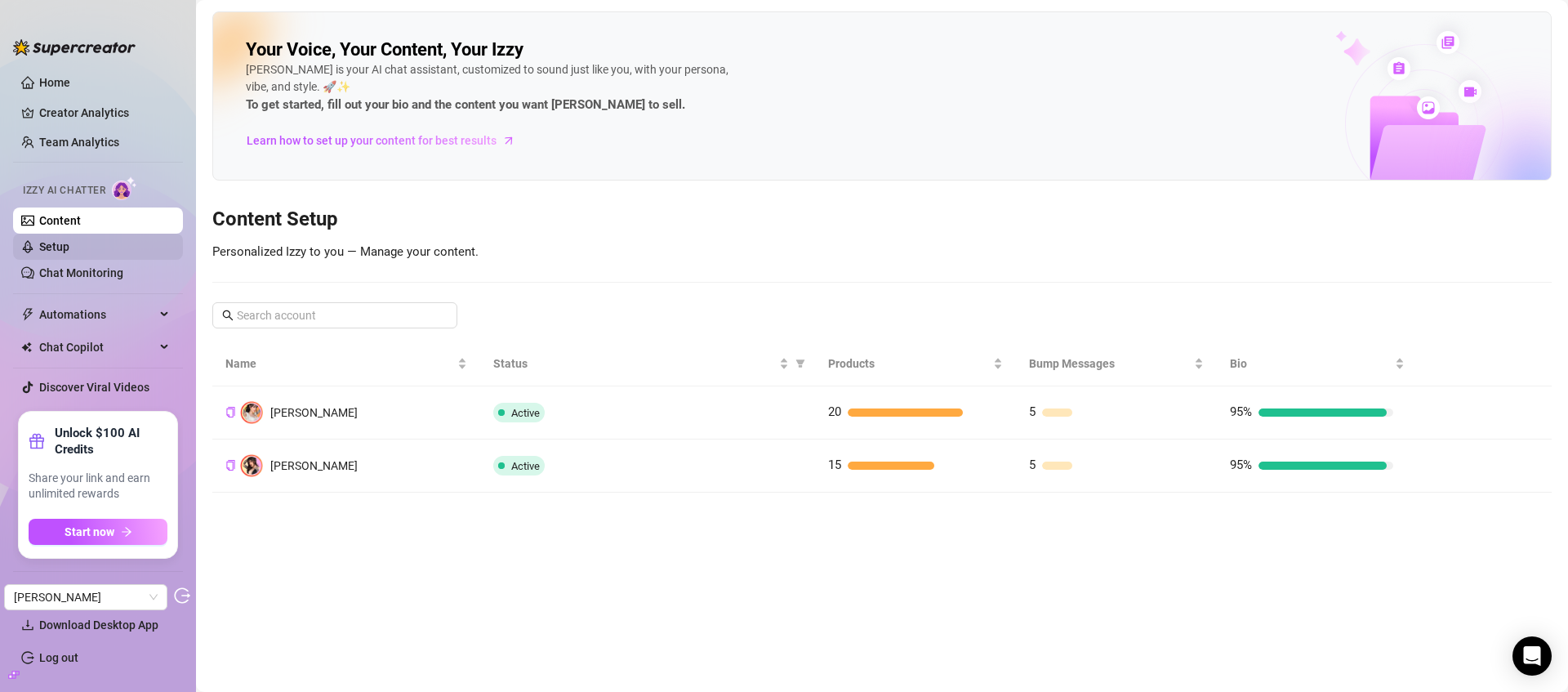
click at [70, 253] on link "Setup" at bounding box center [54, 247] width 31 height 13
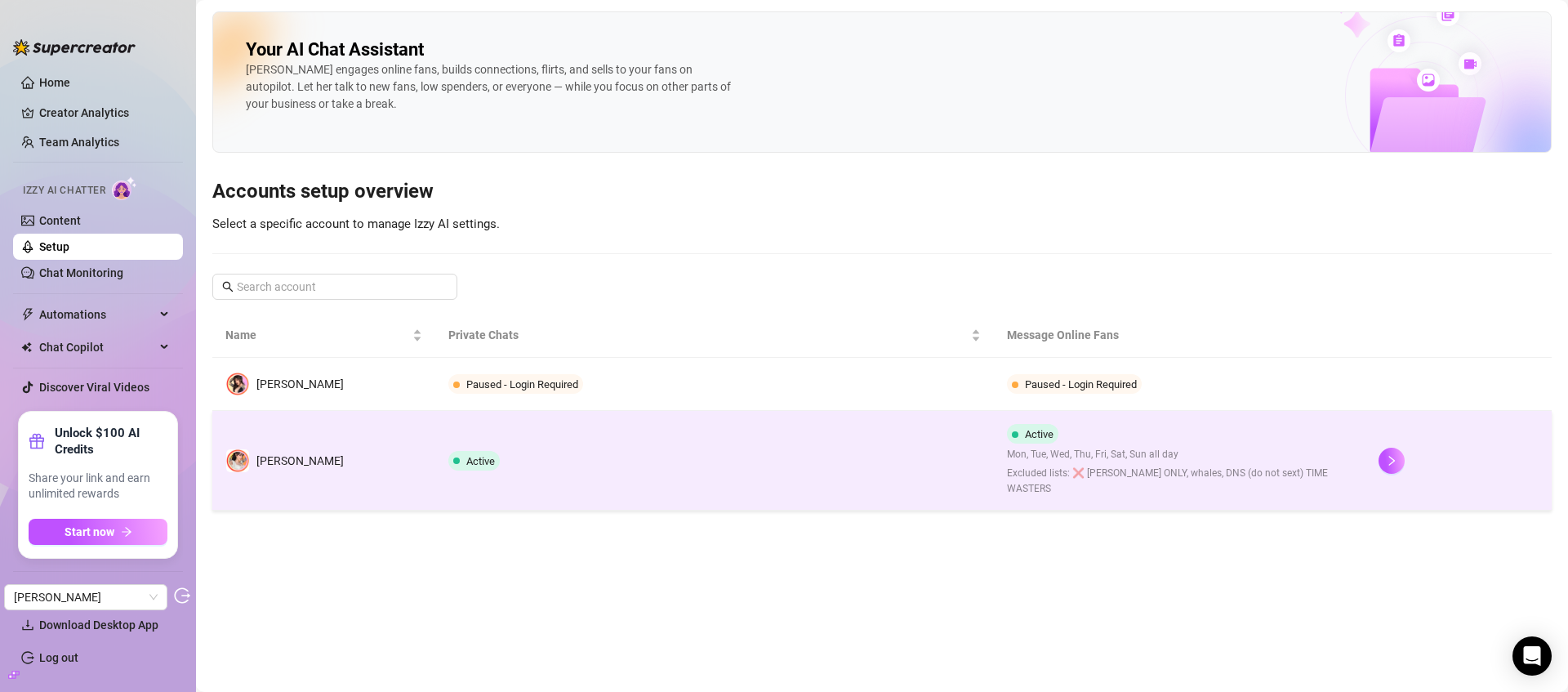
click at [872, 466] on td "Active" at bounding box center [714, 461] width 558 height 99
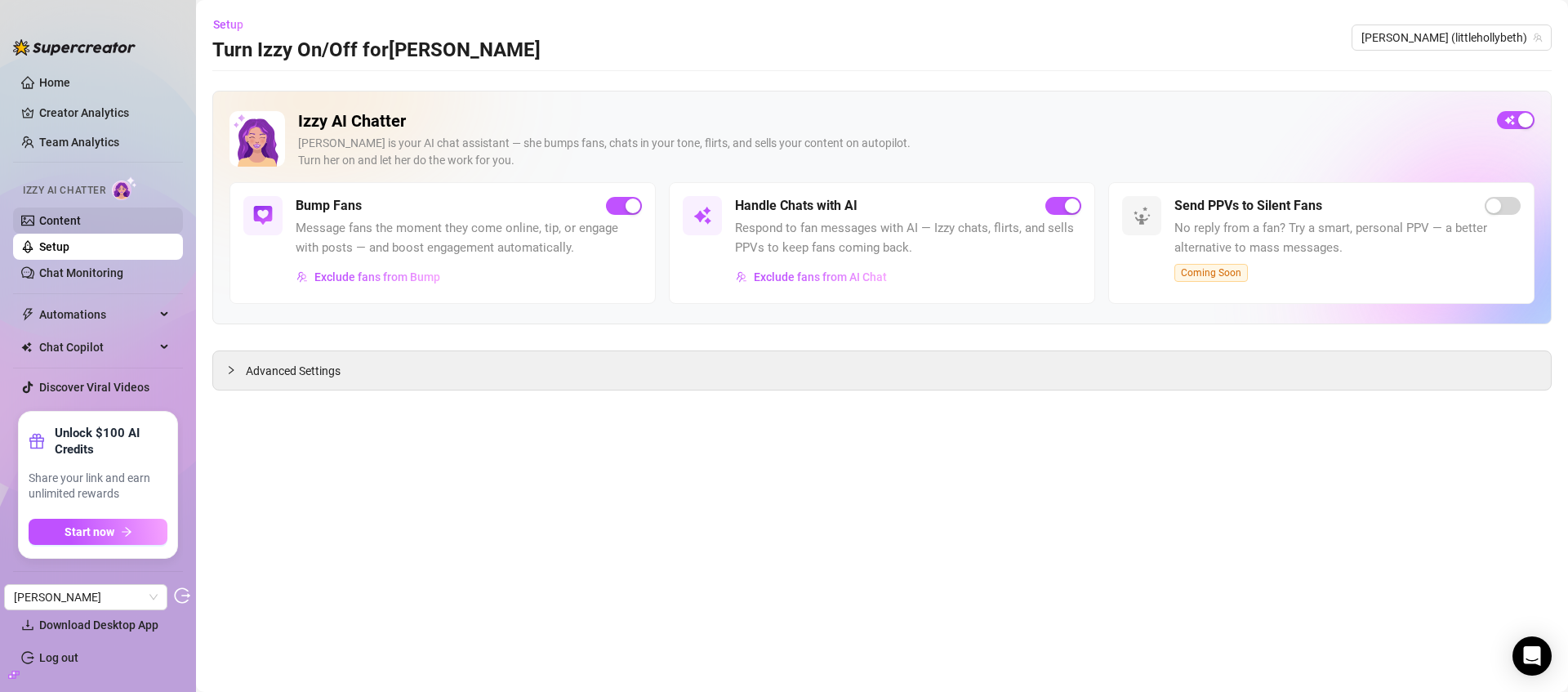
click at [81, 220] on link "Content" at bounding box center [60, 221] width 42 height 13
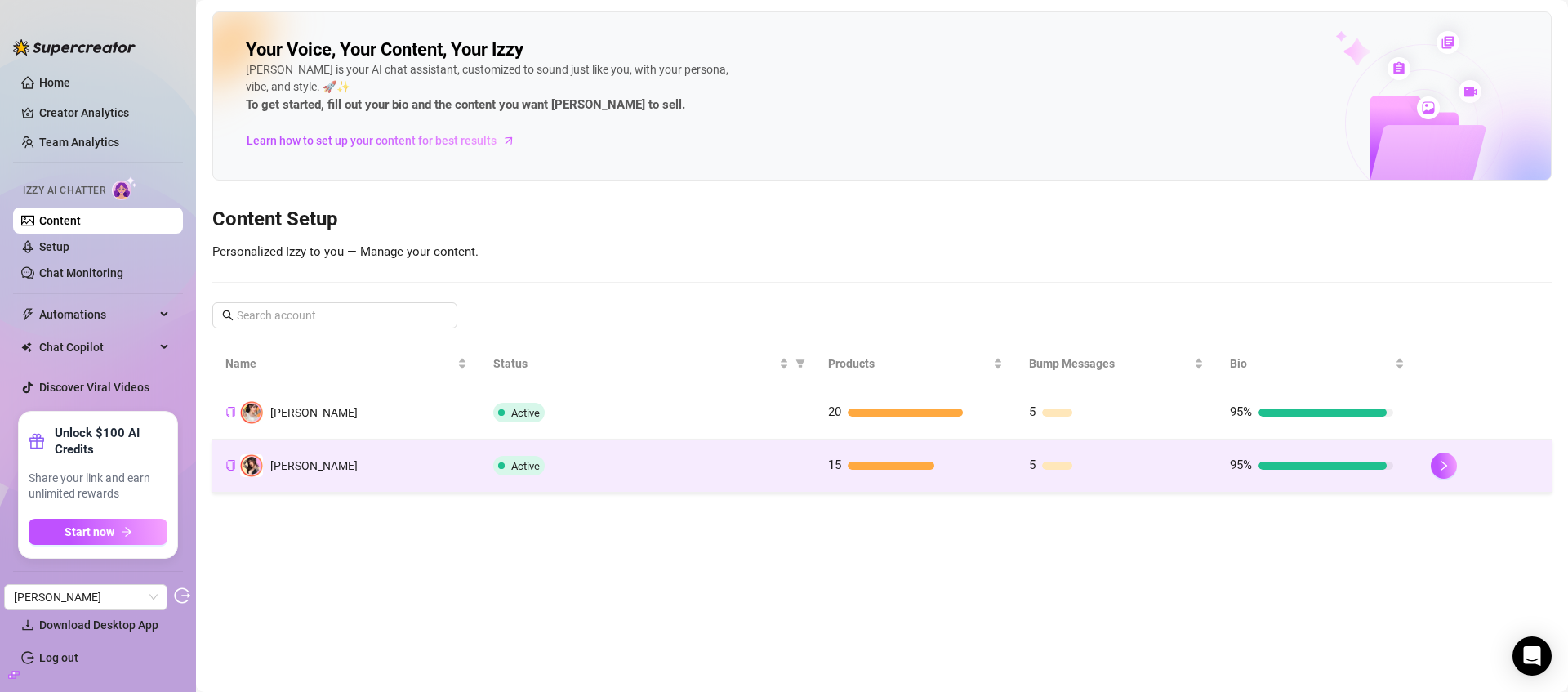
click at [350, 465] on td "Holly" at bounding box center [346, 466] width 268 height 54
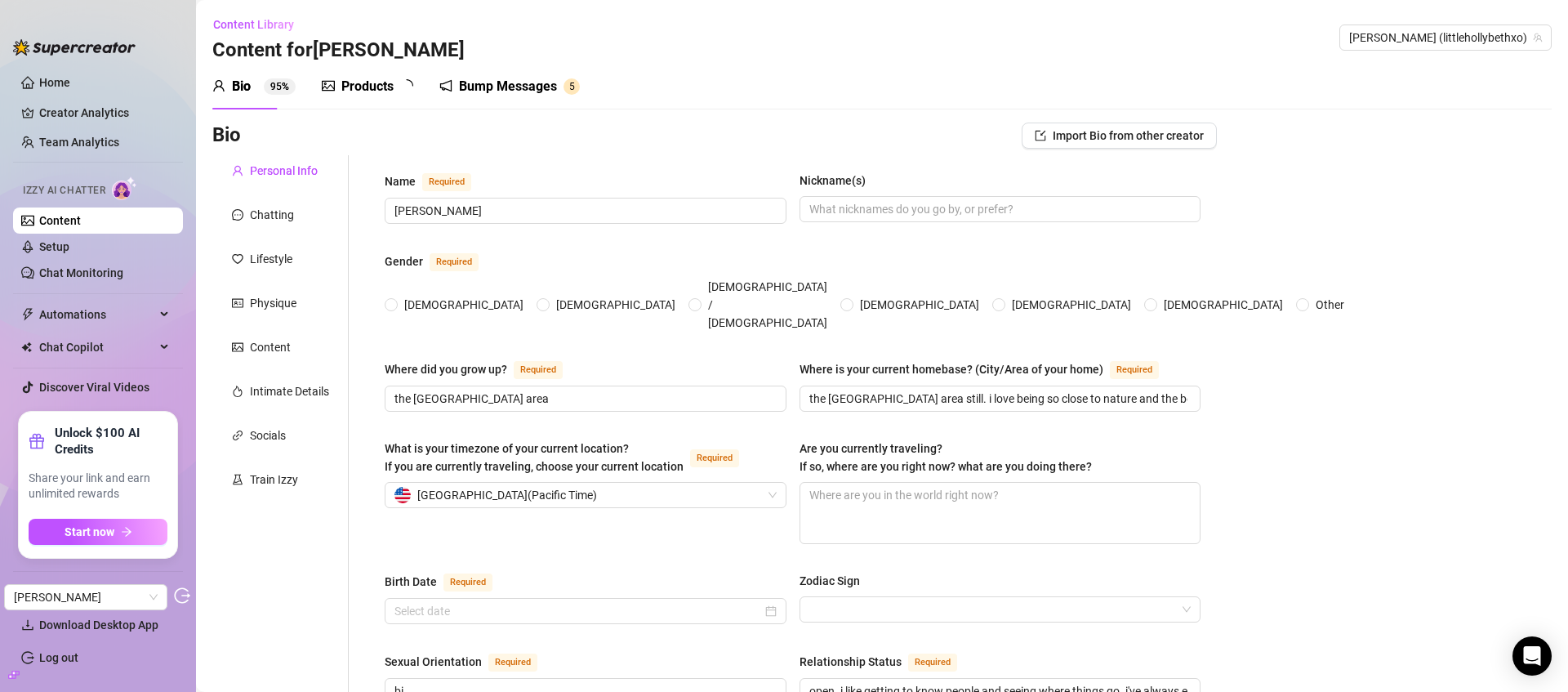
radio input "true"
type input "October 30th, 1999"
click at [351, 86] on div "Products" at bounding box center [367, 86] width 53 height 20
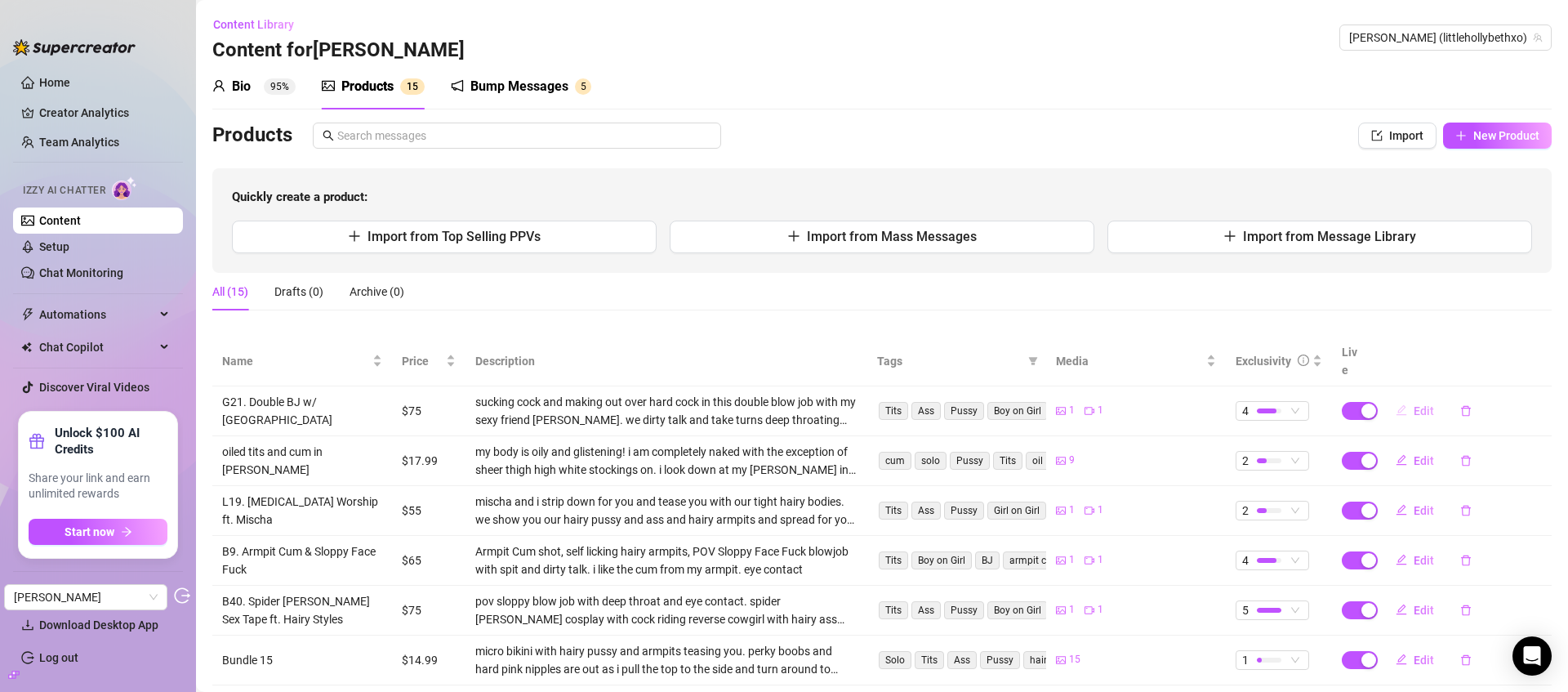
click at [1414, 404] on span "Edit" at bounding box center [1424, 411] width 20 height 13
type textarea "we brought a lucky guy back to our hotel and sucked him off! when i’m on vacati…"
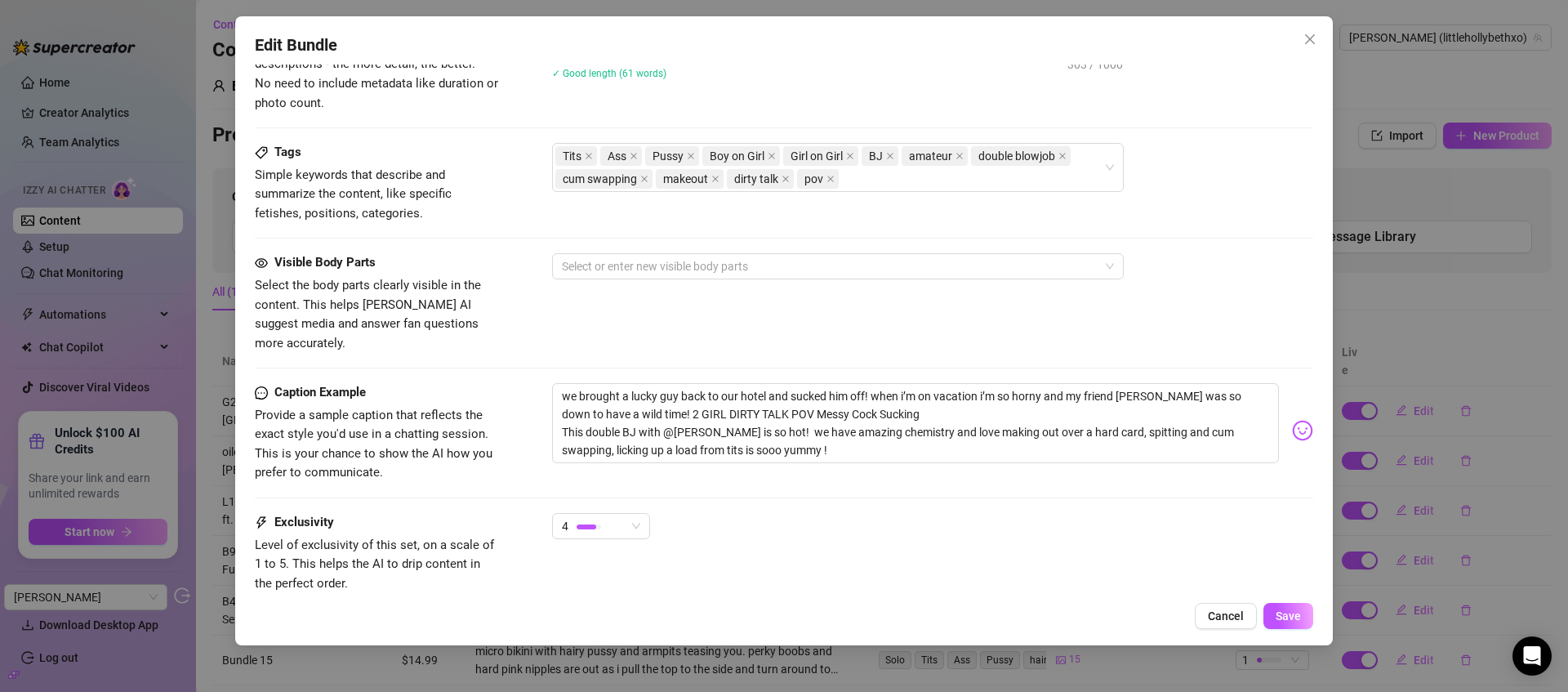
scroll to position [844, 0]
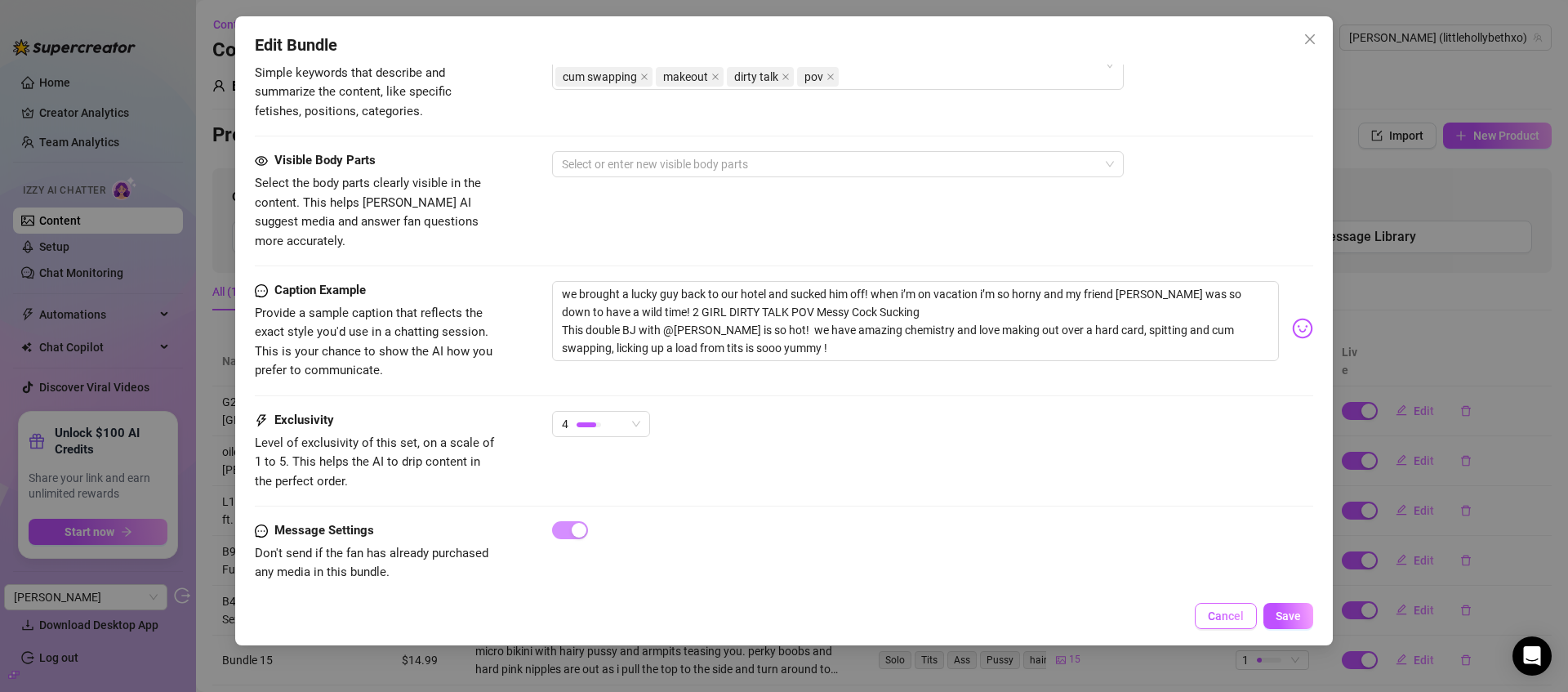
click at [1218, 615] on span "Cancel" at bounding box center [1227, 616] width 36 height 13
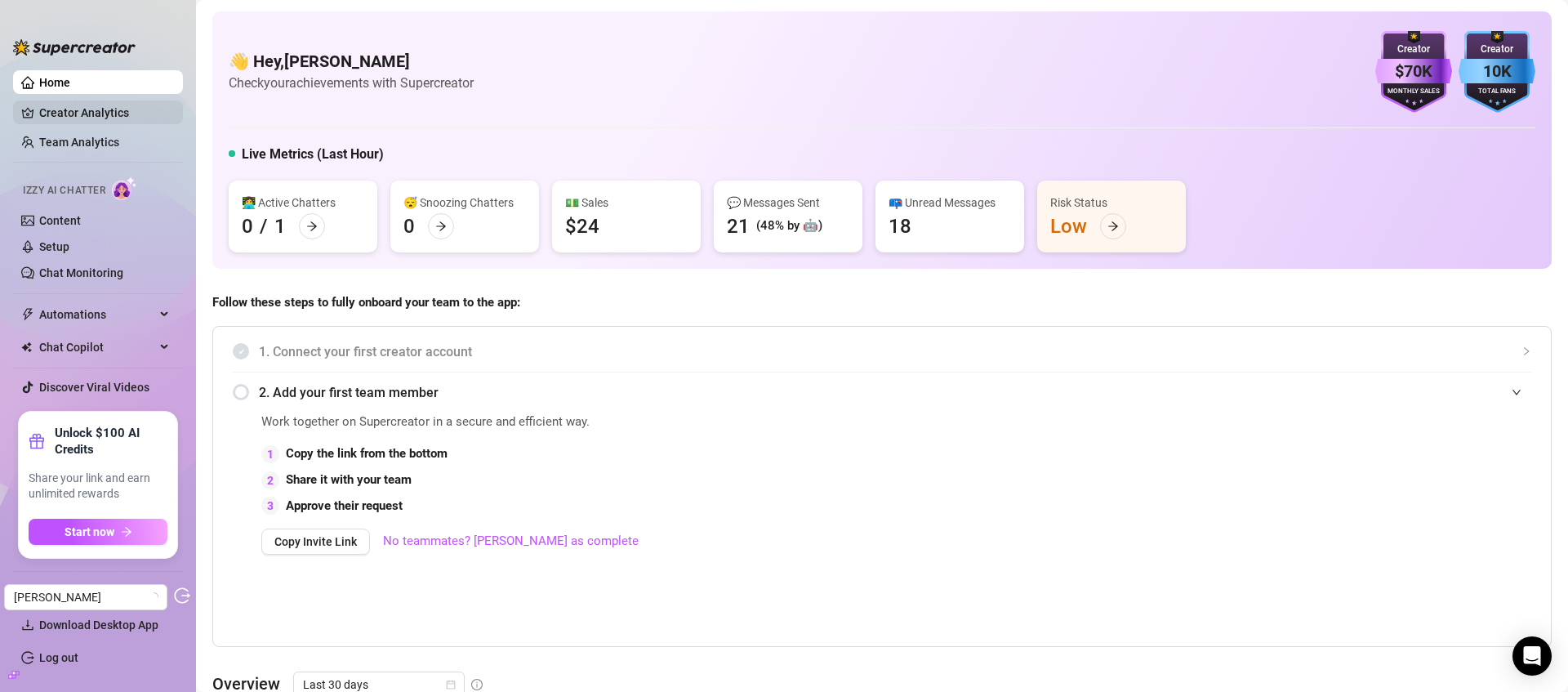
click at [104, 114] on link "Creator Analytics" at bounding box center [104, 112] width 131 height 26
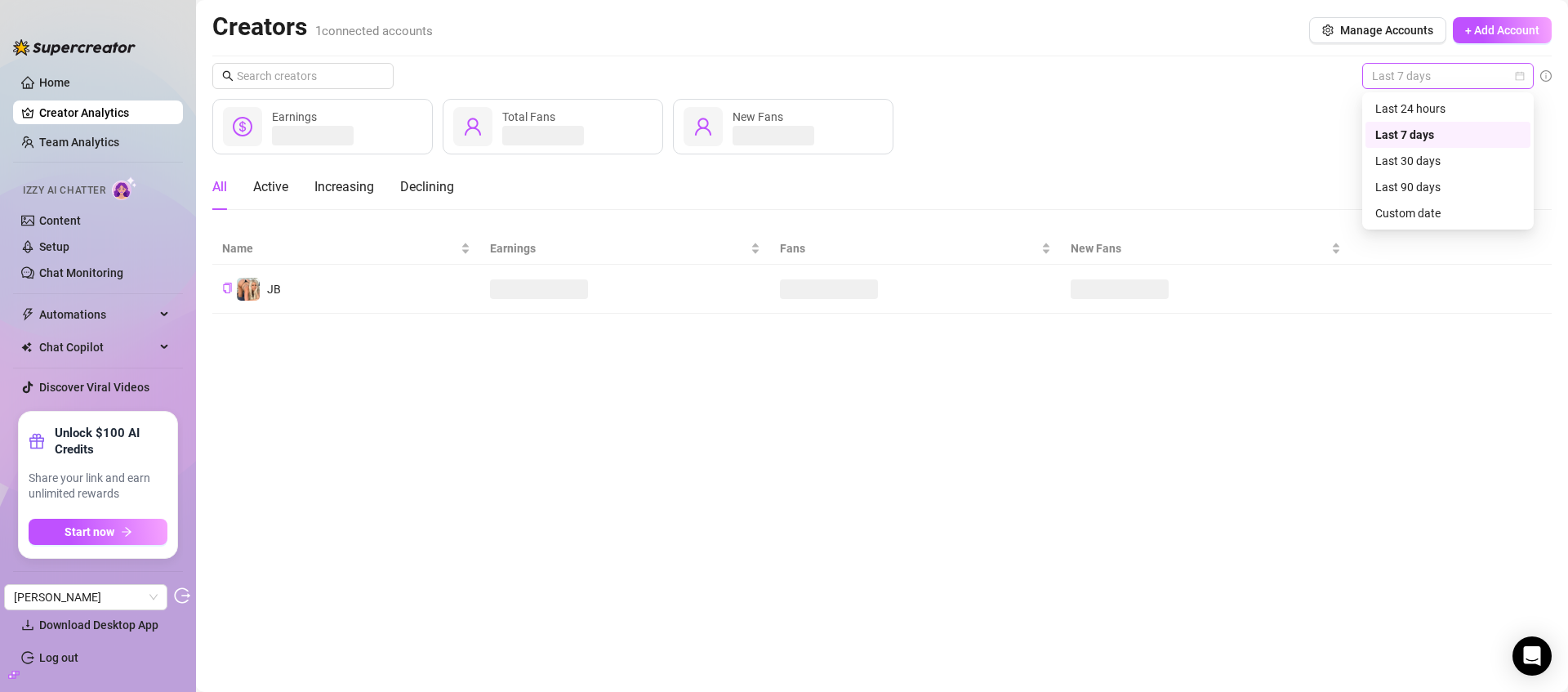
click at [1411, 76] on span "Last 7 days" at bounding box center [1448, 76] width 152 height 25
click at [1421, 163] on div "Last 30 days" at bounding box center [1448, 161] width 145 height 18
click at [12, 672] on icon "build" at bounding box center [11, 674] width 6 height 6
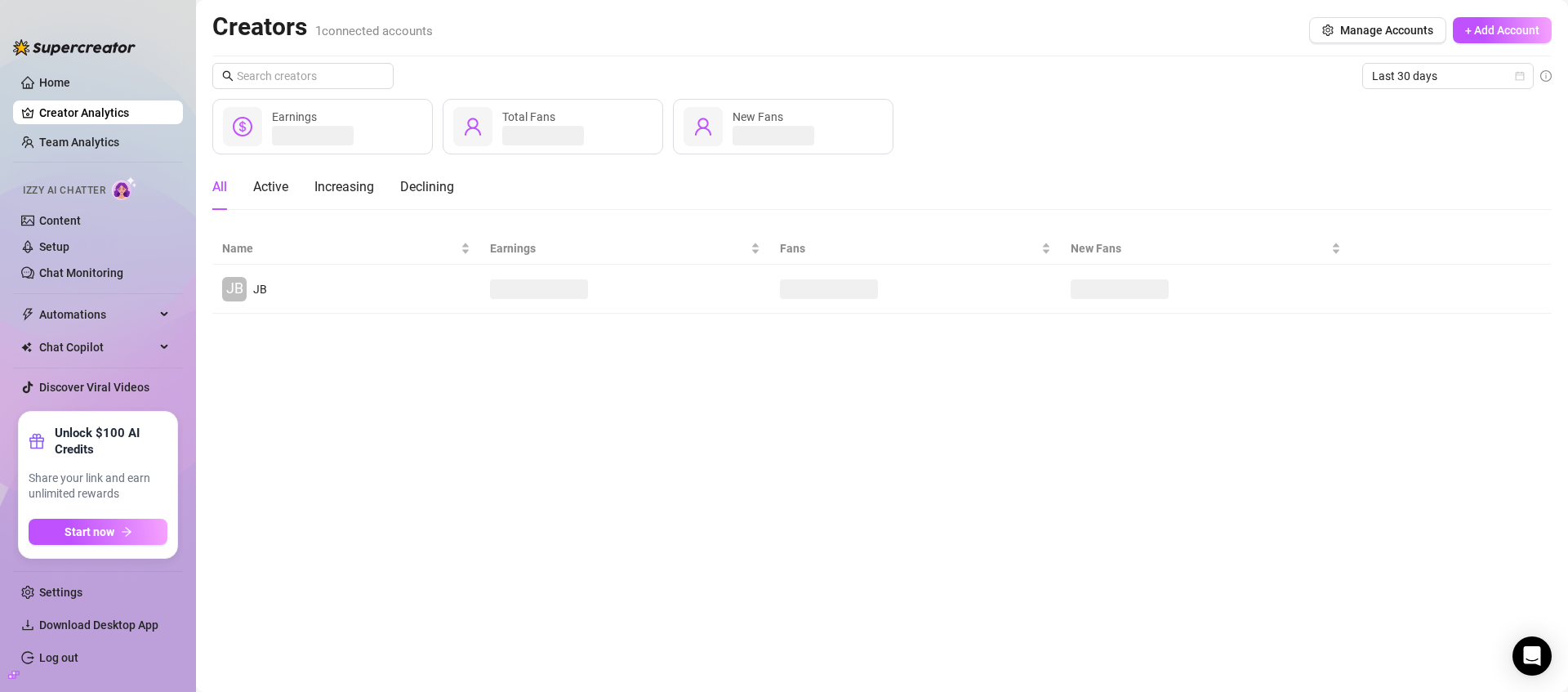
click at [12, 672] on icon "build" at bounding box center [11, 674] width 6 height 6
drag, startPoint x: 15, startPoint y: 672, endPoint x: 55, endPoint y: 654, distance: 43.9
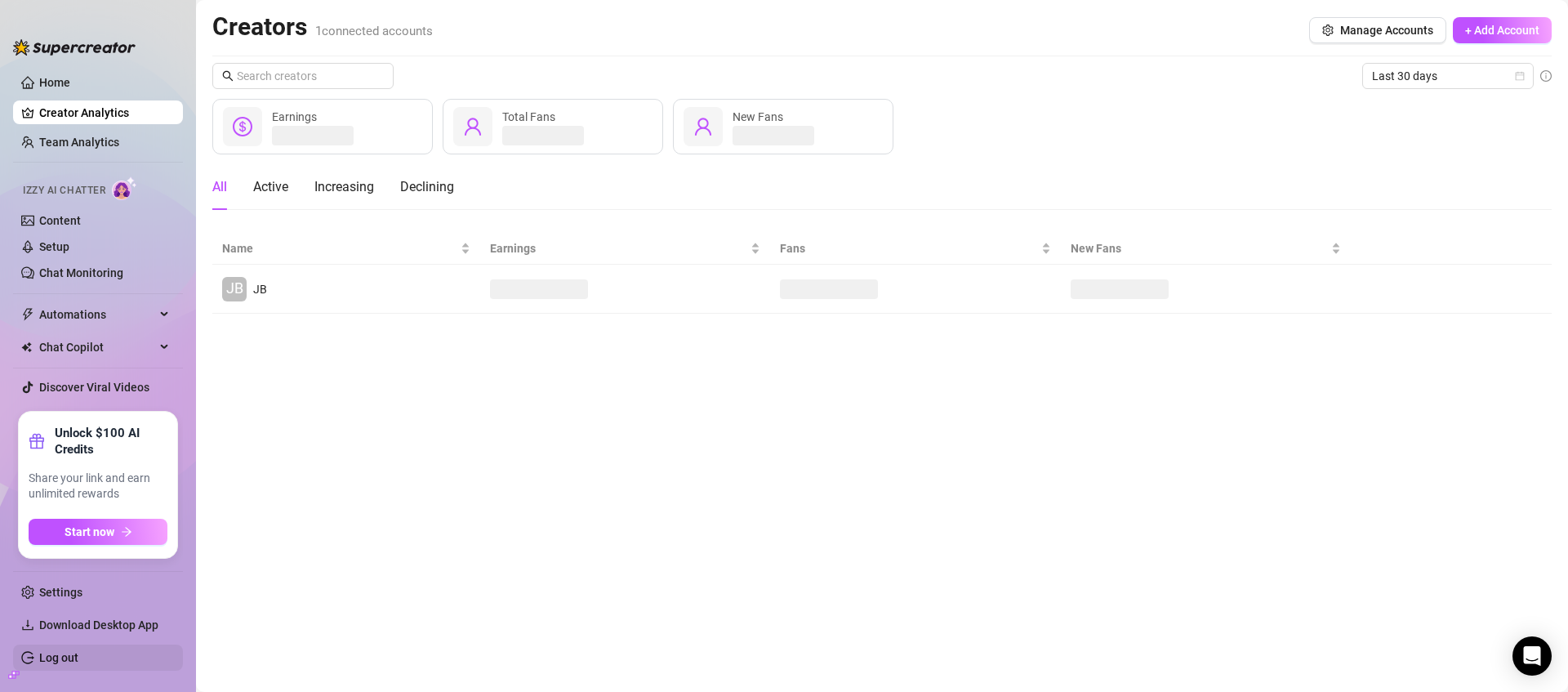
click at [14, 672] on icon "build" at bounding box center [14, 674] width 11 height 8
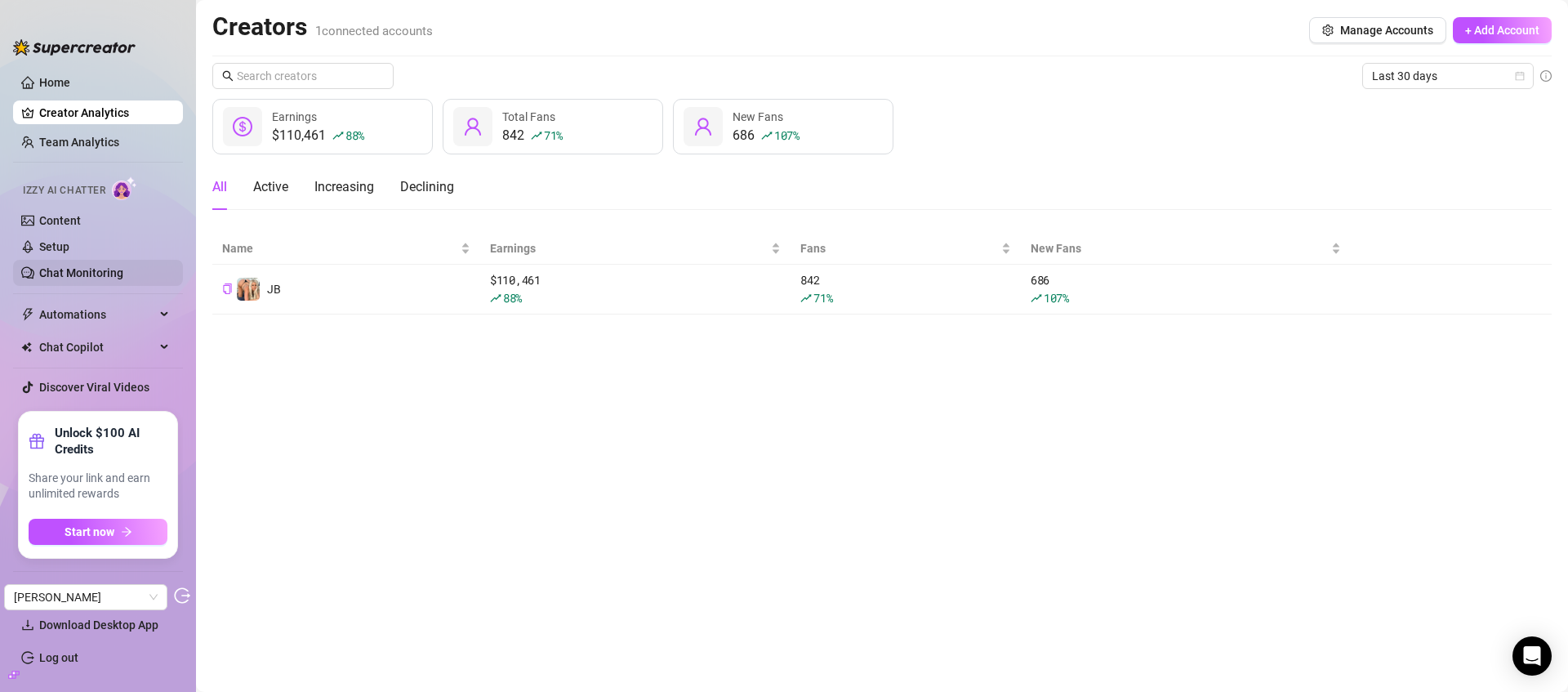
click at [103, 277] on link "Chat Monitoring" at bounding box center [81, 273] width 84 height 13
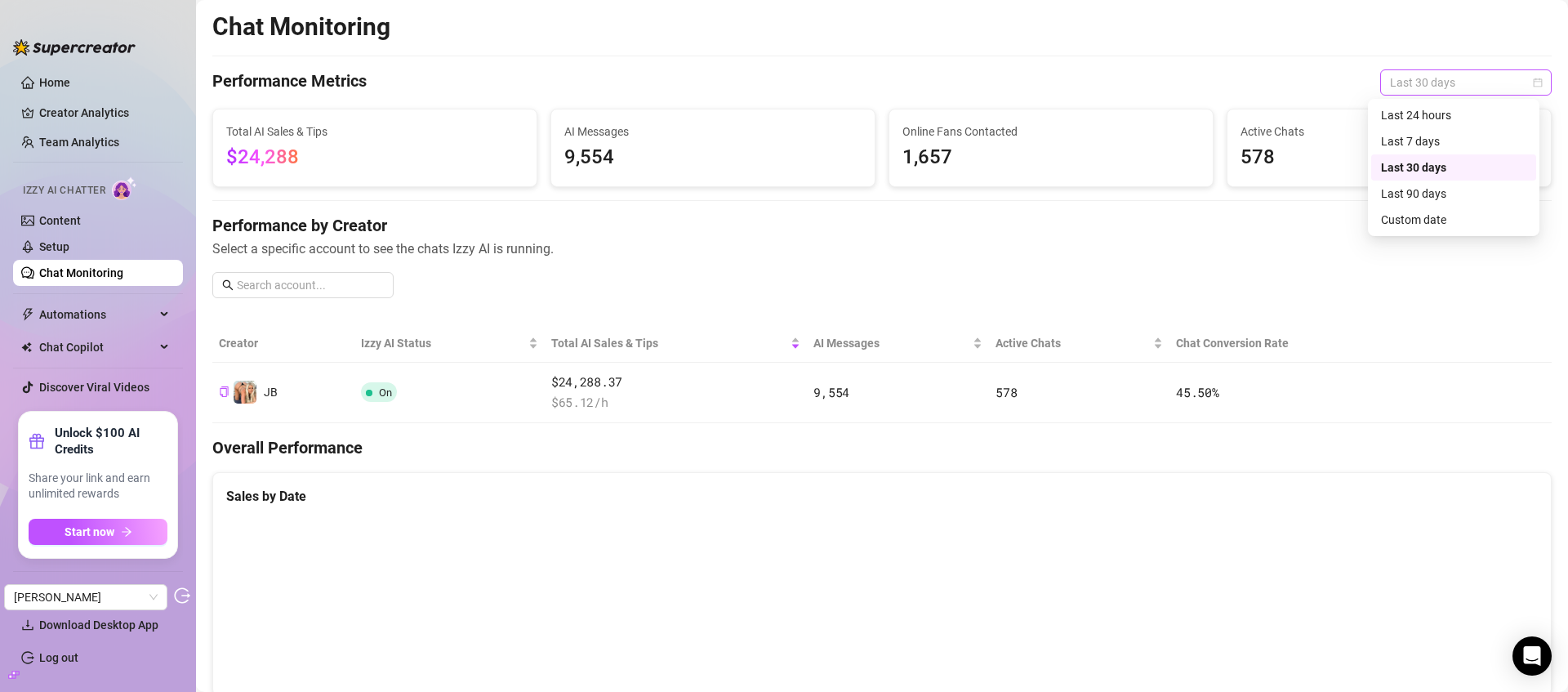
click at [1499, 76] on span "Last 30 days" at bounding box center [1466, 82] width 152 height 25
click at [1237, 38] on div "Chat Monitoring" at bounding box center [882, 27] width 1339 height 31
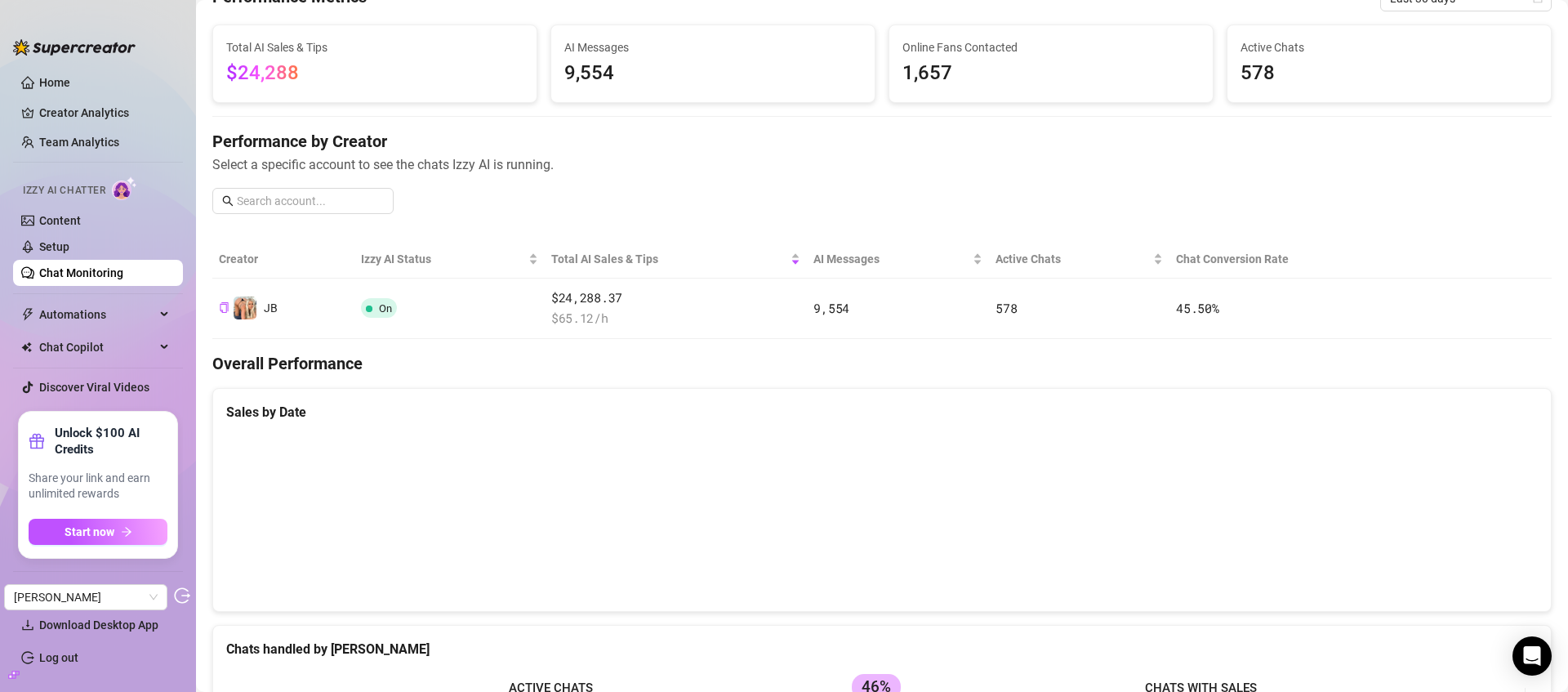
scroll to position [234, 0]
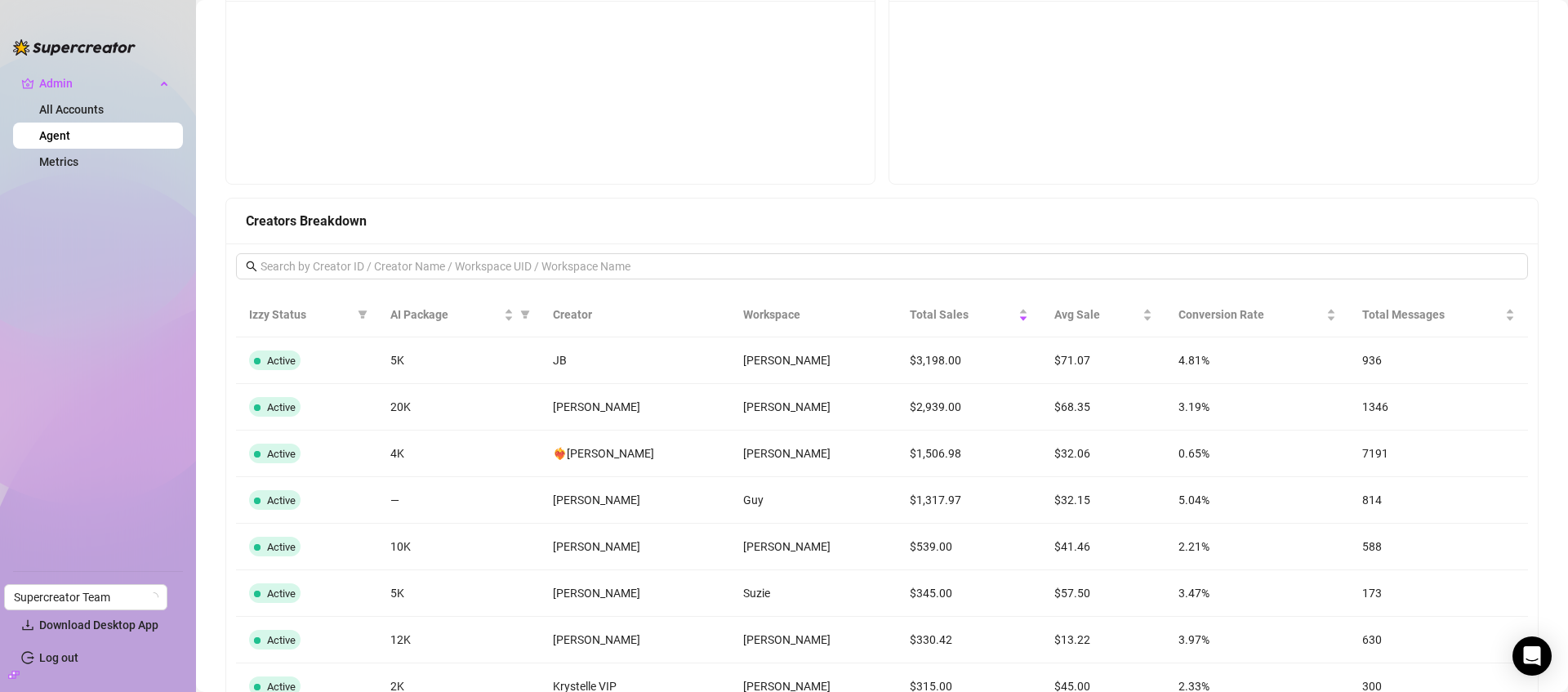
scroll to position [1106, 0]
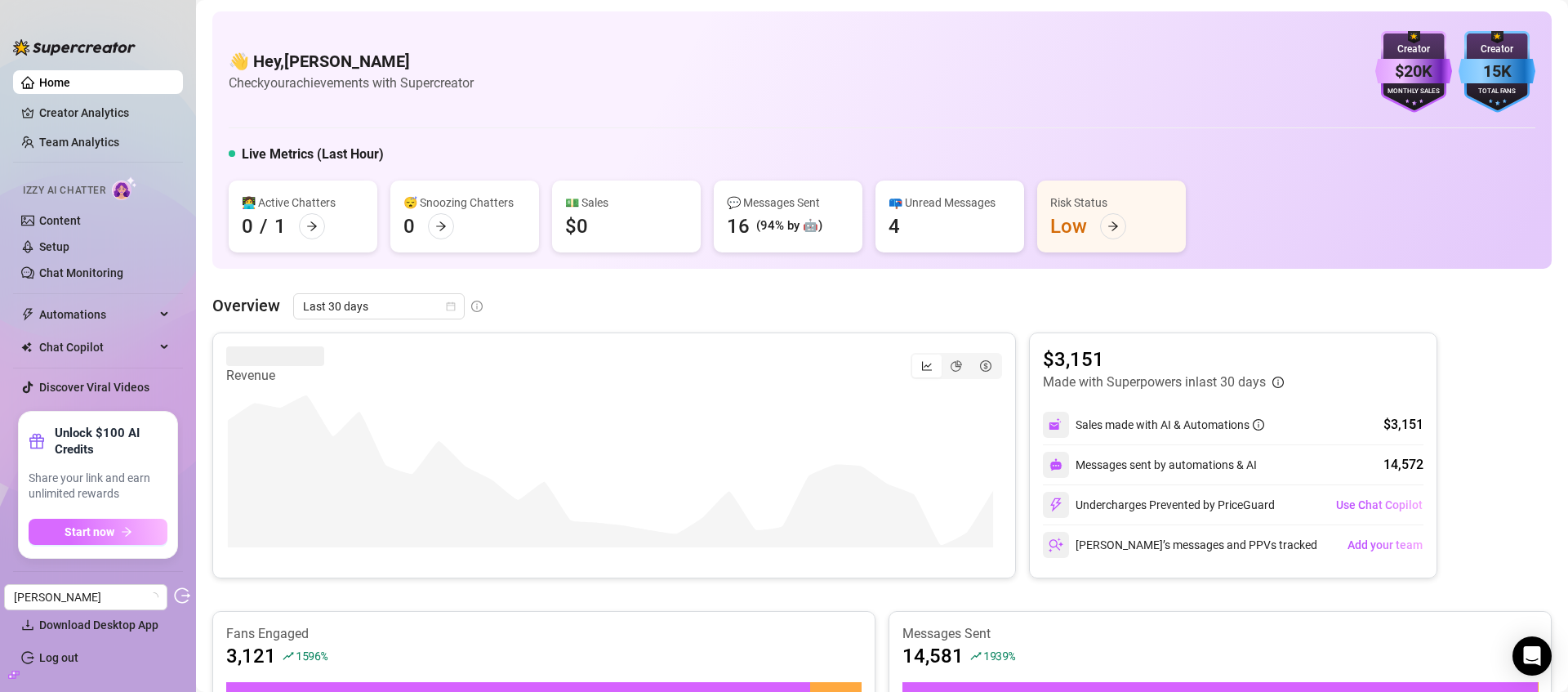
click at [73, 532] on span "Start now" at bounding box center [89, 531] width 50 height 13
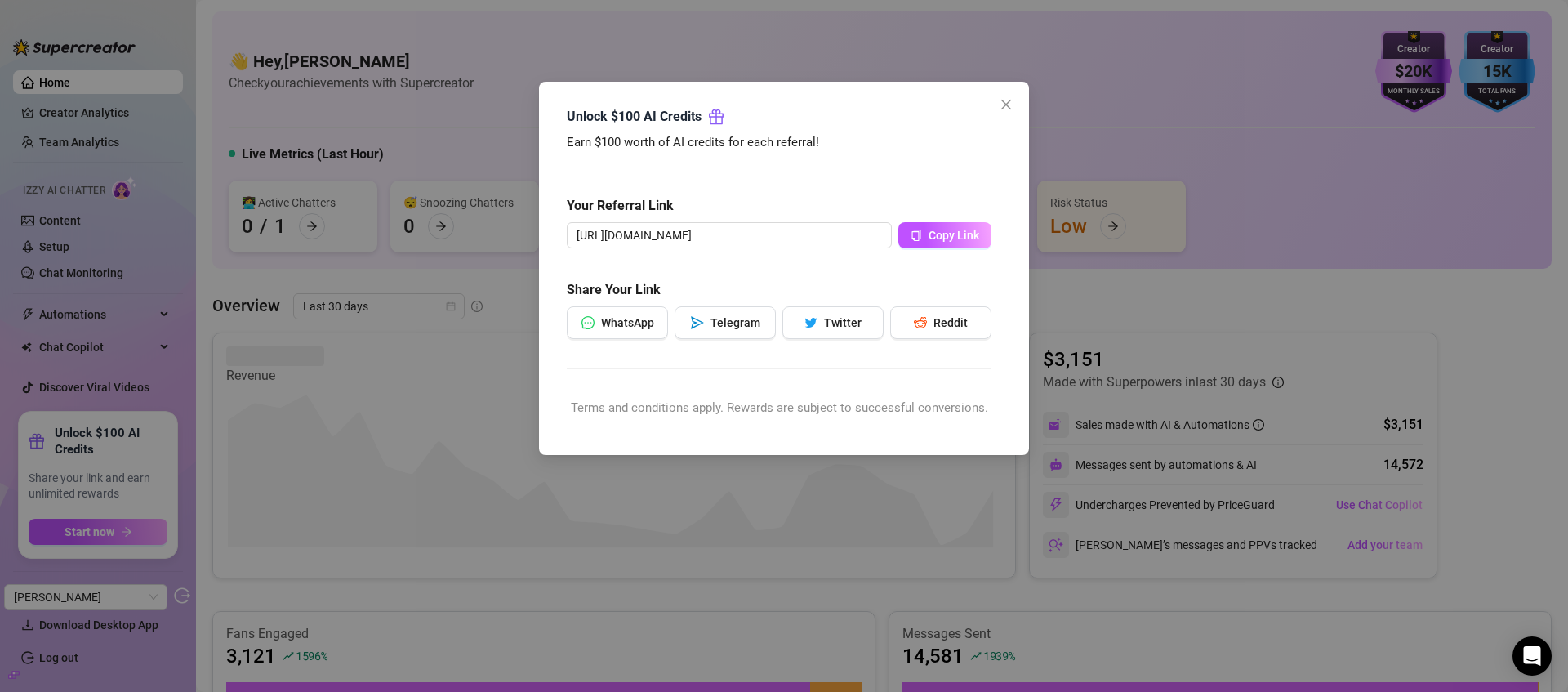
click at [1178, 90] on div "Unlock $100 AI Credits Earn $100 worth of AI credits for each referral! Your Re…" at bounding box center [784, 346] width 1568 height 692
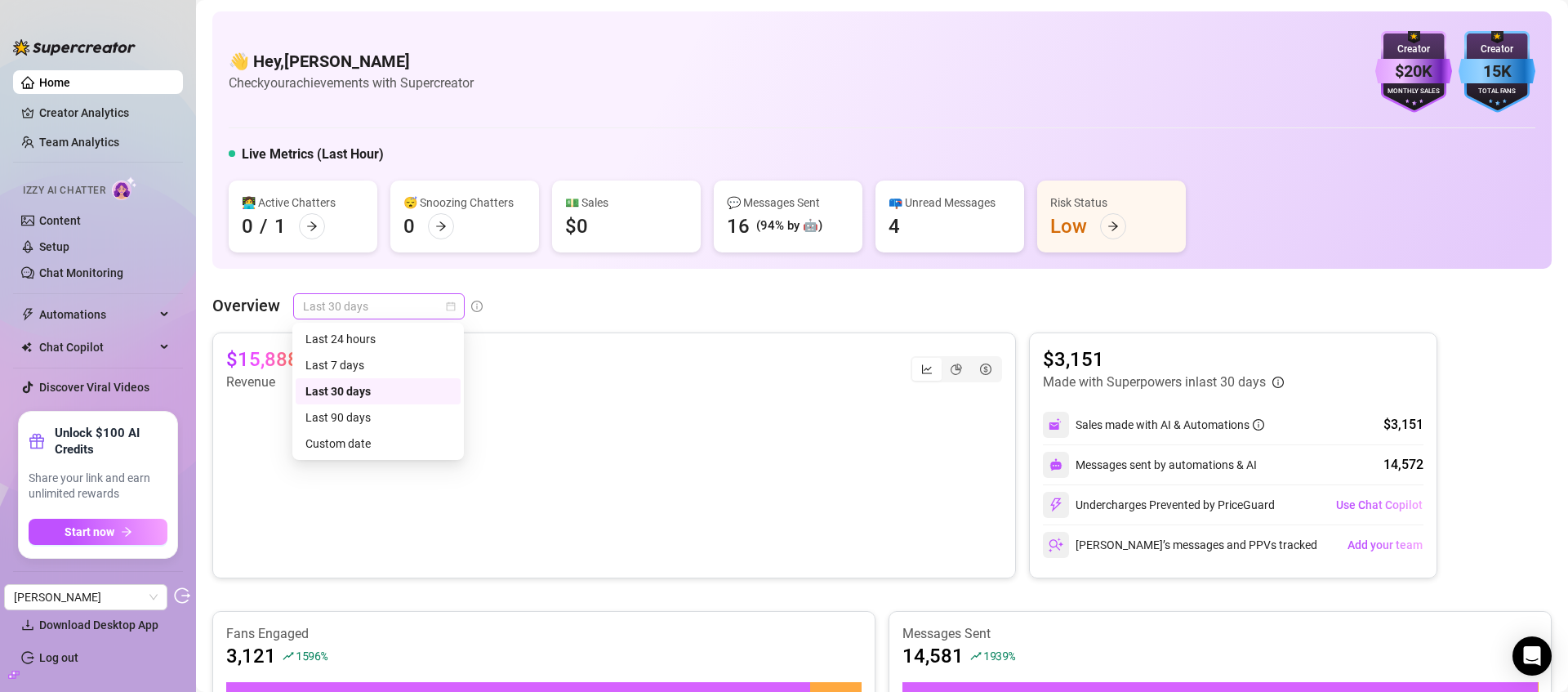
click at [348, 312] on span "Last 30 days" at bounding box center [379, 307] width 152 height 25
click at [609, 367] on div "$15,888 178 % Revenue" at bounding box center [615, 369] width 776 height 46
click at [390, 306] on span "Last 30 days" at bounding box center [379, 307] width 152 height 25
click at [382, 435] on div "Custom date" at bounding box center [379, 443] width 145 height 18
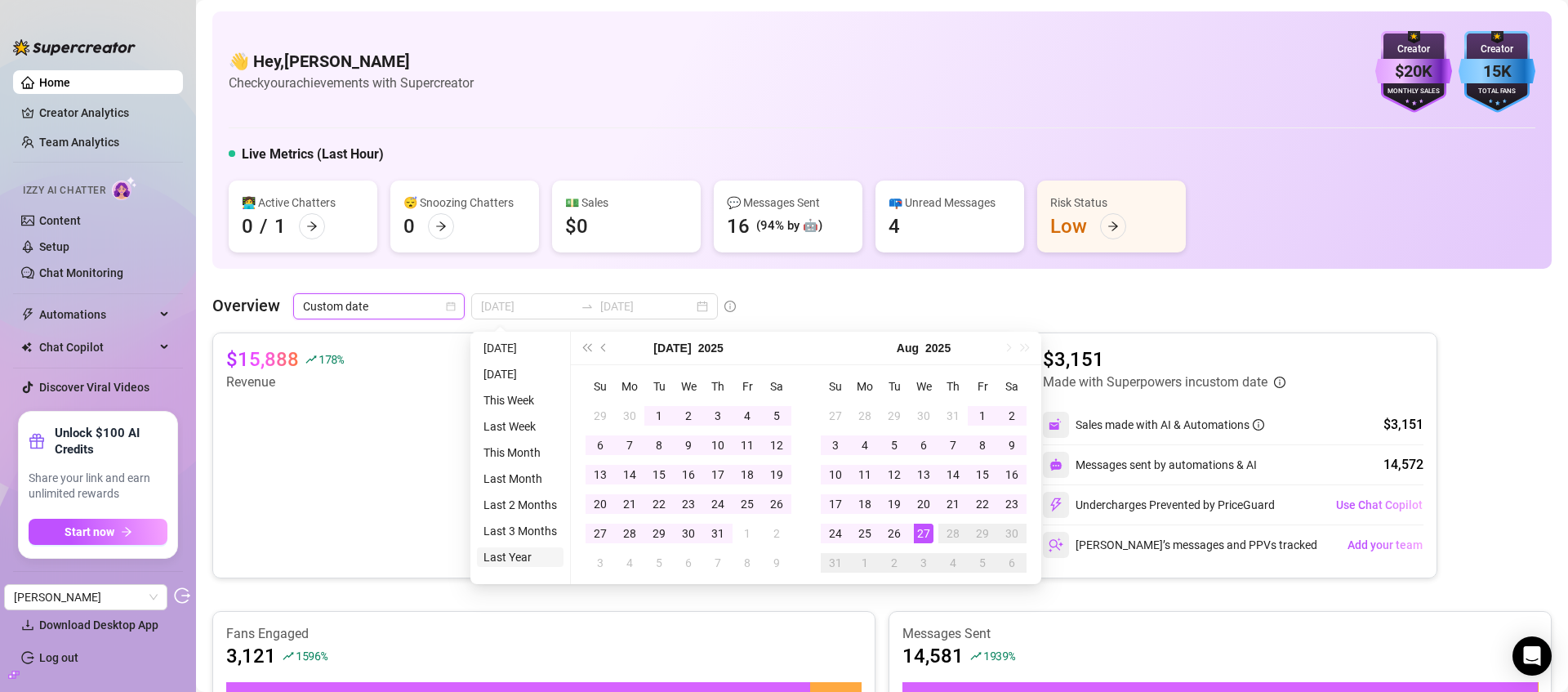
type input "[DATE]"
click at [508, 564] on li "Last Year" at bounding box center [520, 556] width 87 height 20
